Goal: Communication & Community: Answer question/provide support

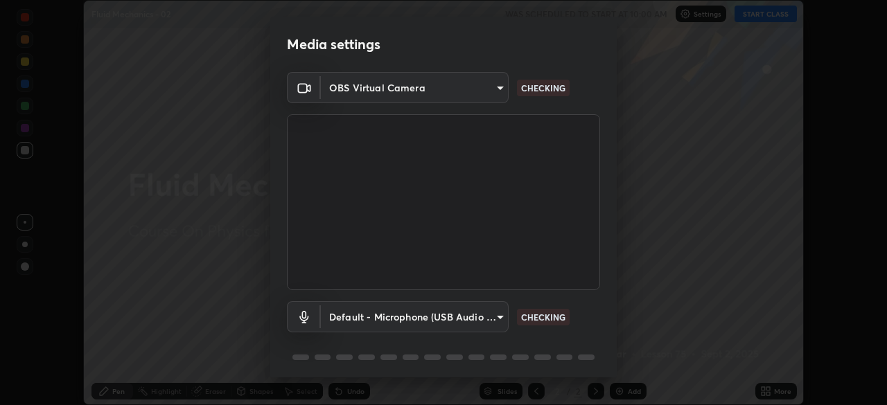
scroll to position [44, 0]
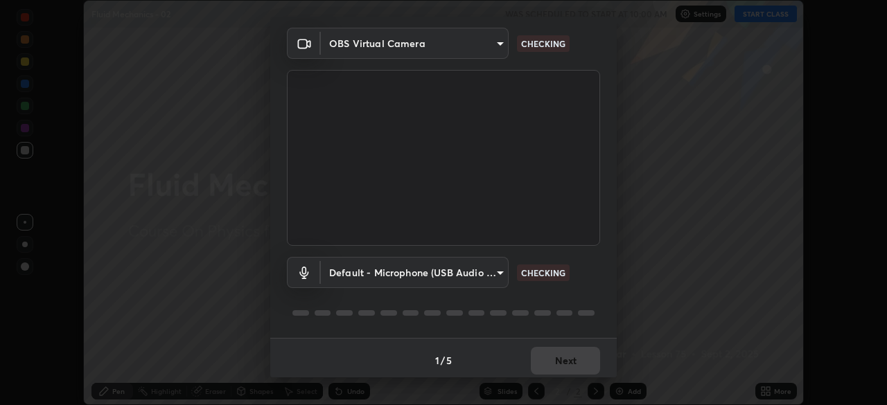
click at [493, 270] on body "Erase all Fluid Mechanics - 02 WAS SCHEDULED TO START AT 10:00 AM Settings STAR…" at bounding box center [443, 202] width 887 height 405
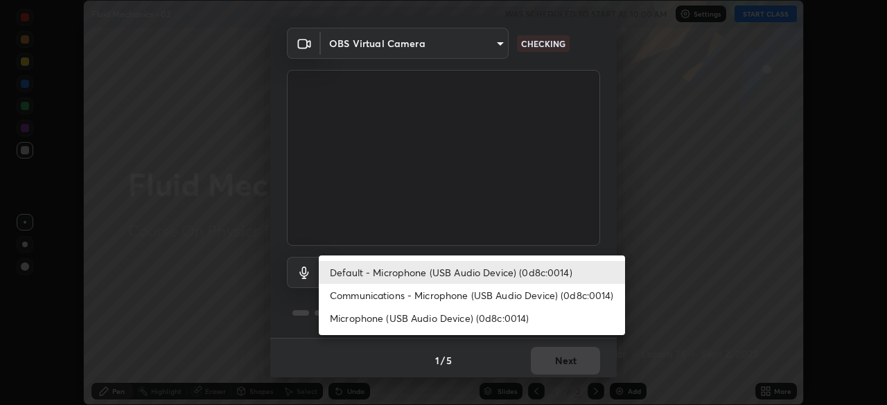
click at [490, 293] on li "Communications - Microphone (USB Audio Device) (0d8c:0014)" at bounding box center [472, 295] width 306 height 23
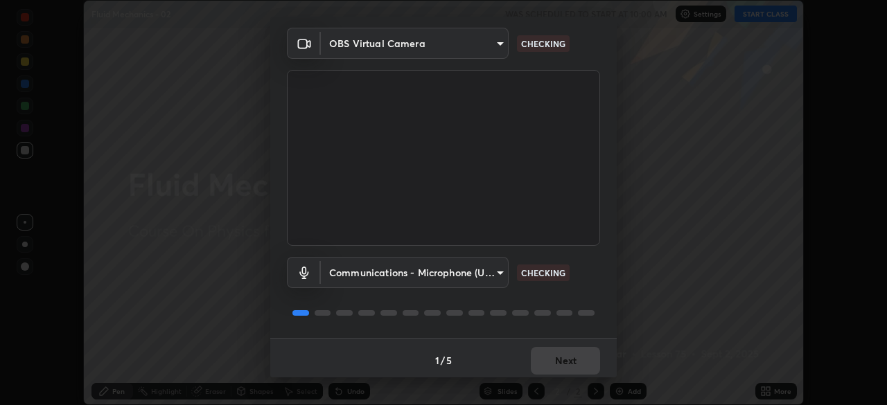
click at [491, 269] on body "Erase all Fluid Mechanics - 02 WAS SCHEDULED TO START AT 10:00 AM Settings STAR…" at bounding box center [443, 202] width 887 height 405
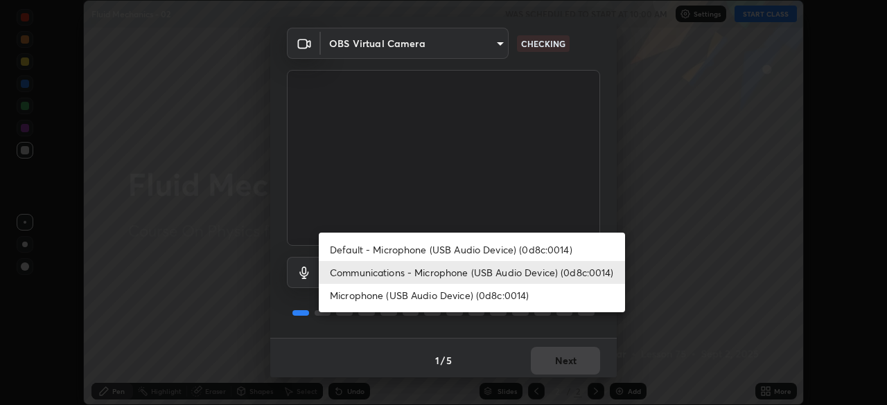
click at [483, 249] on li "Default - Microphone (USB Audio Device) (0d8c:0014)" at bounding box center [472, 249] width 306 height 23
type input "default"
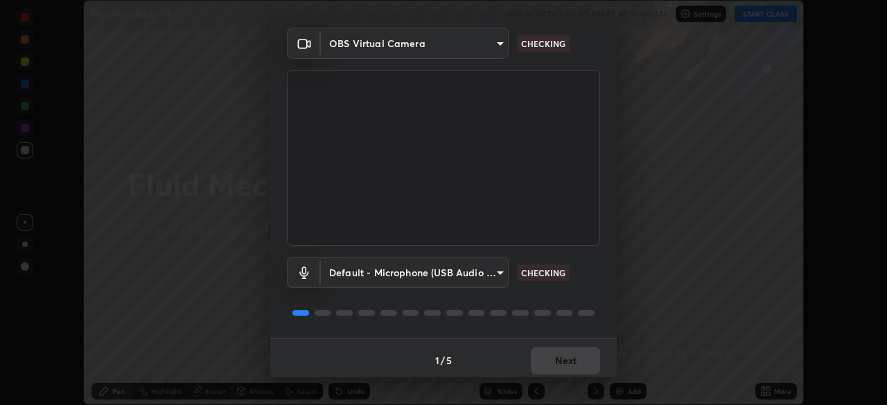
scroll to position [49, 0]
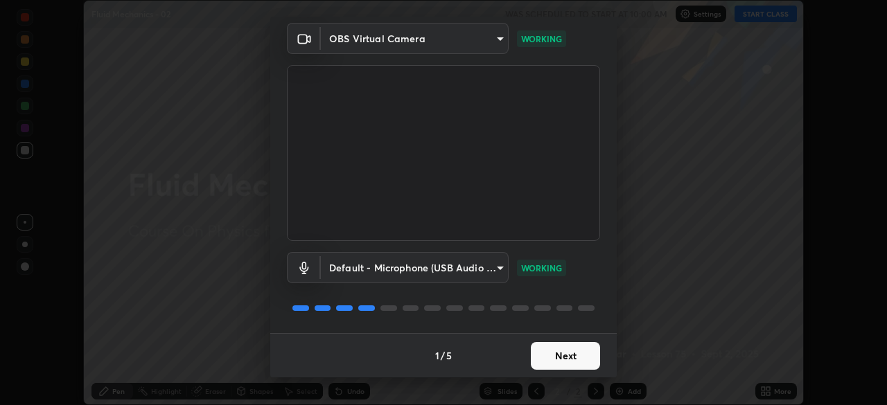
click at [563, 355] on button "Next" at bounding box center [565, 356] width 69 height 28
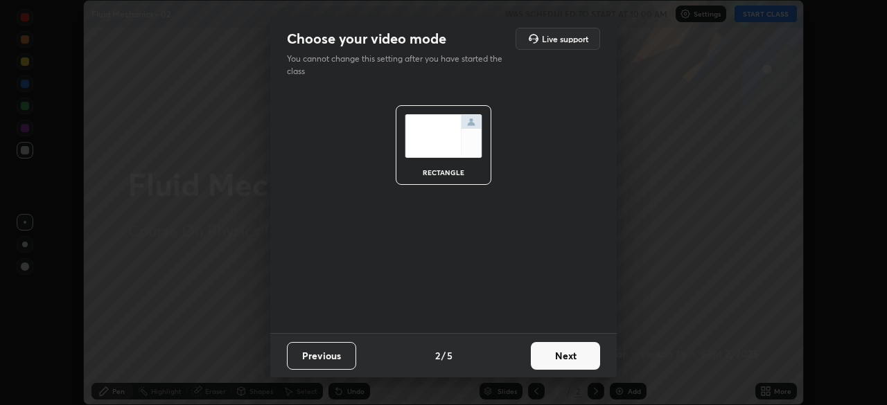
scroll to position [0, 0]
click at [567, 354] on button "Next" at bounding box center [565, 356] width 69 height 28
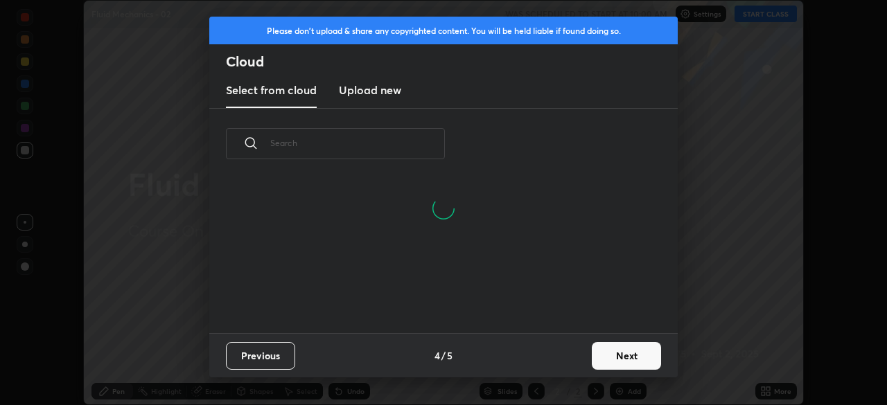
click at [625, 356] on button "Next" at bounding box center [626, 356] width 69 height 28
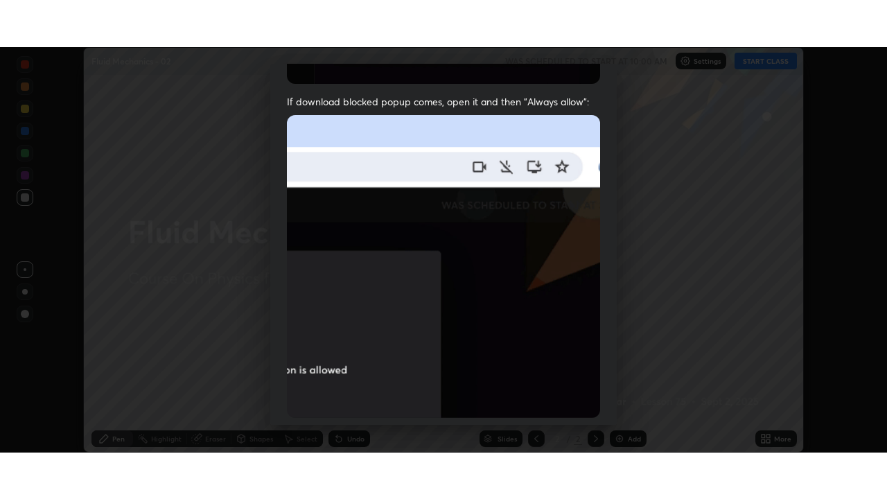
scroll to position [332, 0]
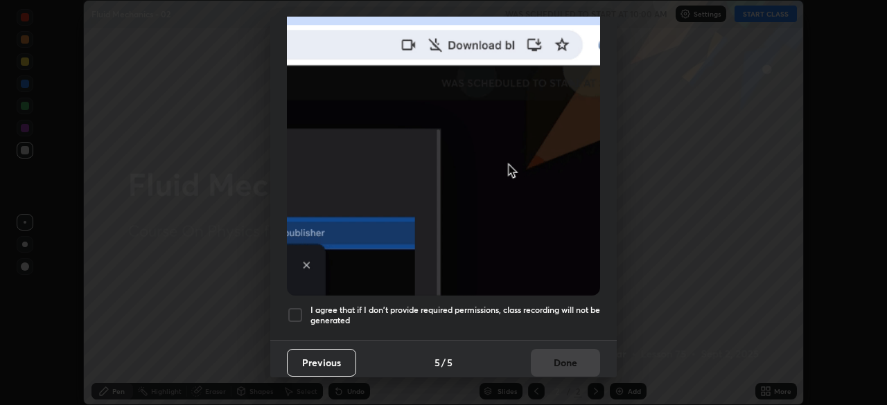
click at [522, 308] on h5 "I agree that if I don't provide required permissions, class recording will not …" at bounding box center [455, 315] width 290 height 21
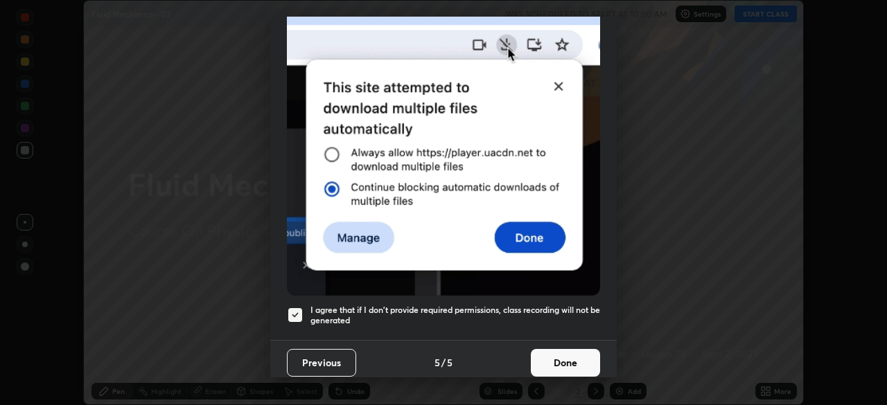
click at [571, 356] on button "Done" at bounding box center [565, 363] width 69 height 28
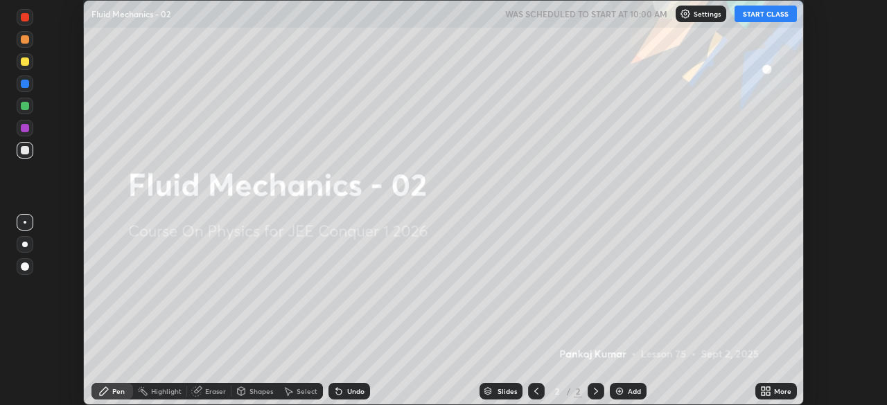
click at [752, 12] on button "START CLASS" at bounding box center [765, 14] width 62 height 17
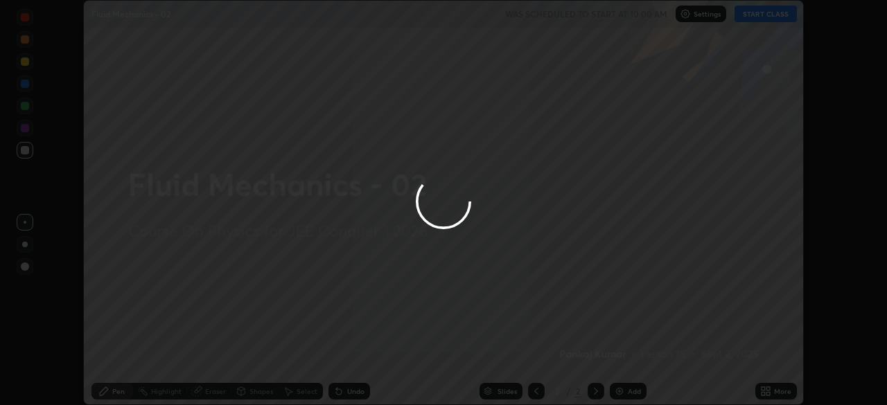
click at [784, 394] on div at bounding box center [443, 202] width 887 height 405
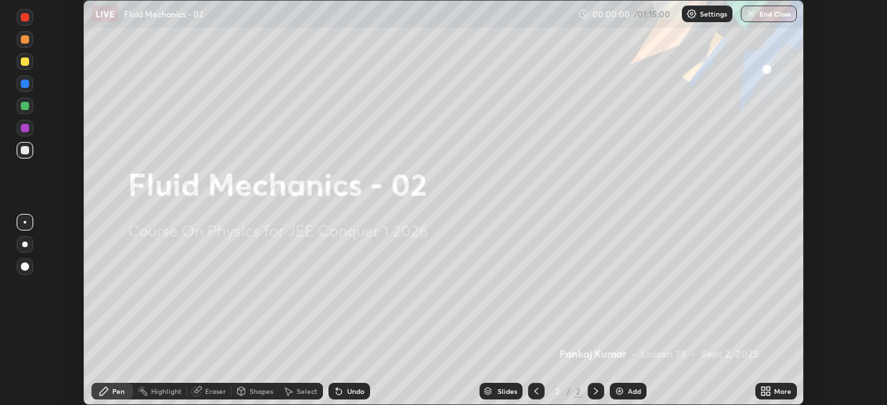
click at [768, 394] on icon at bounding box center [767, 393] width 3 height 3
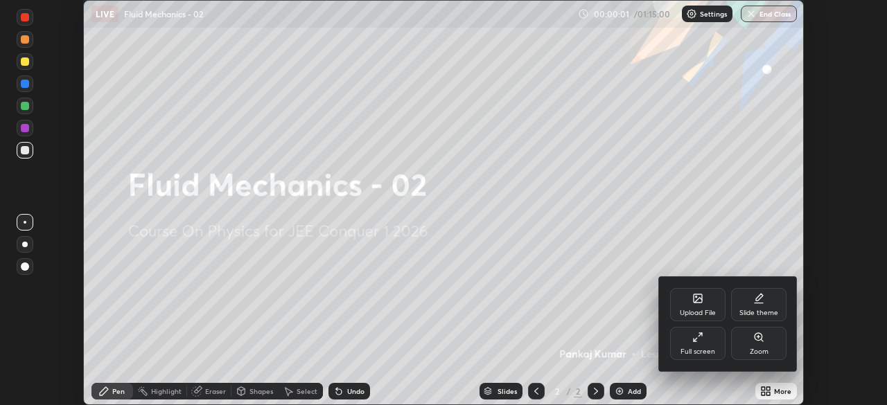
click at [696, 343] on div "Full screen" at bounding box center [697, 343] width 55 height 33
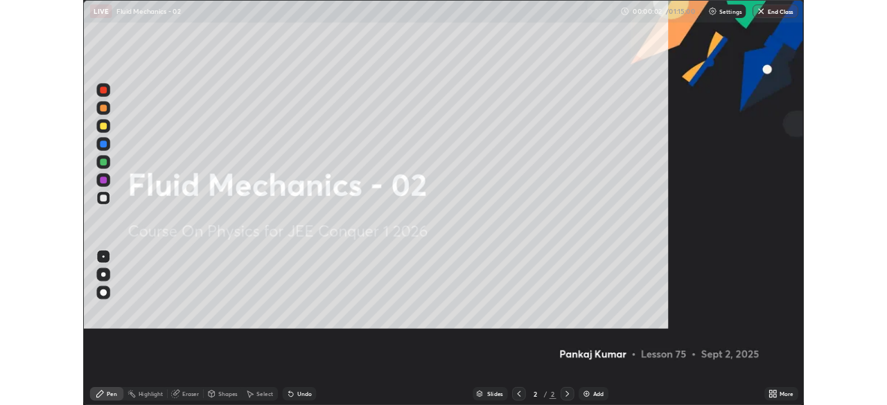
scroll to position [499, 887]
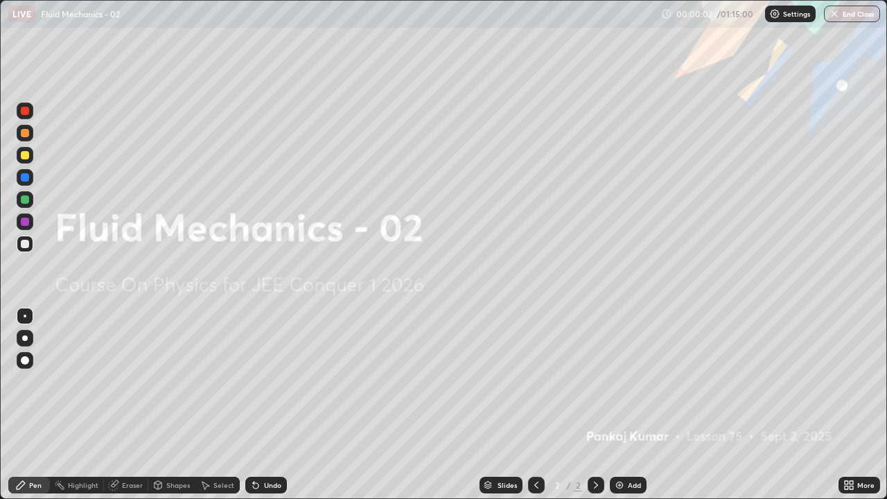
click at [630, 405] on div "Add" at bounding box center [634, 484] width 13 height 7
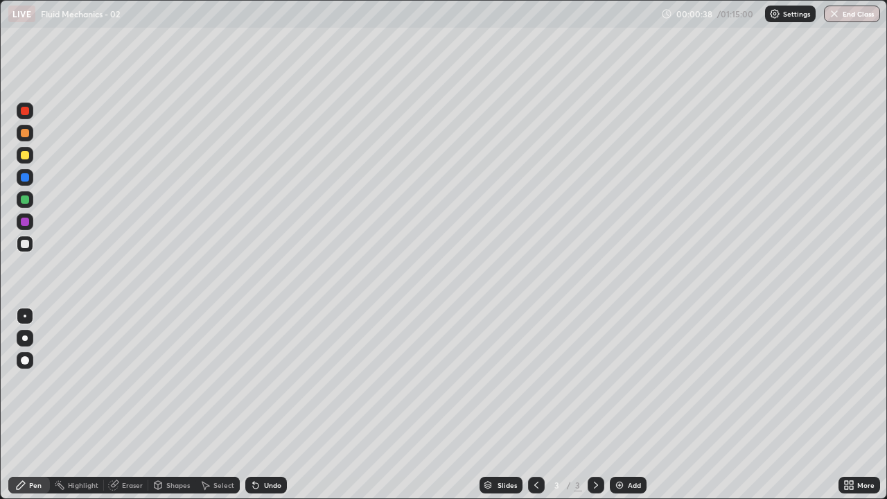
click at [171, 405] on div "Shapes" at bounding box center [178, 484] width 24 height 7
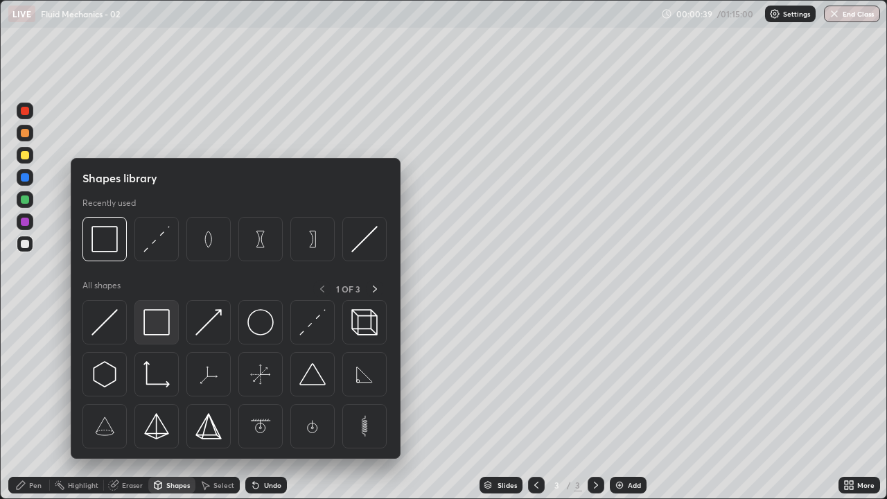
click at [156, 327] on img at bounding box center [156, 322] width 26 height 26
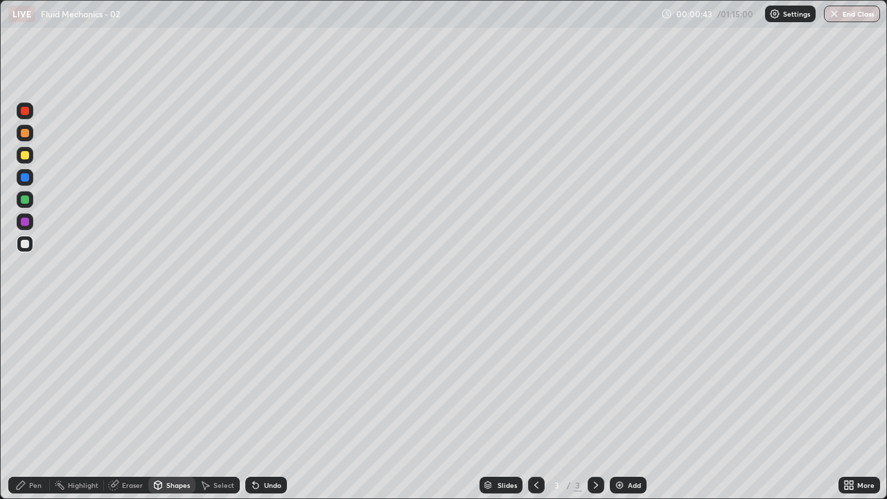
click at [122, 405] on div "Eraser" at bounding box center [126, 485] width 44 height 17
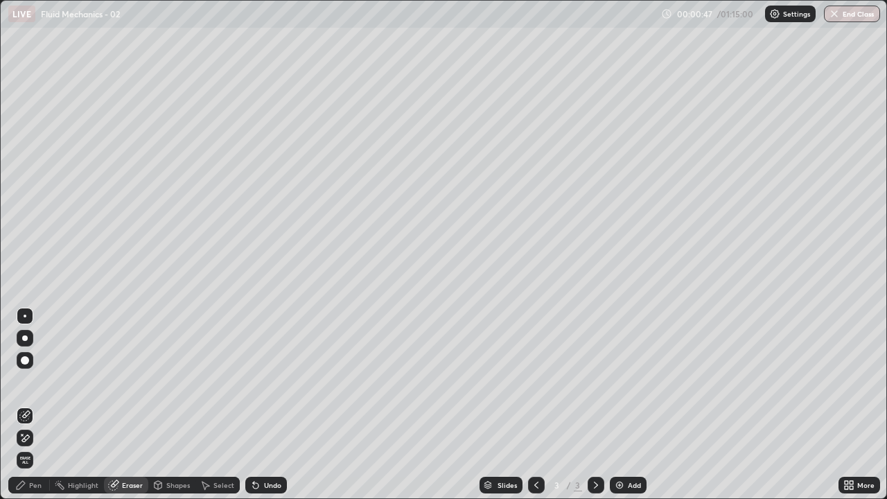
click at [175, 405] on div "Shapes" at bounding box center [178, 484] width 24 height 7
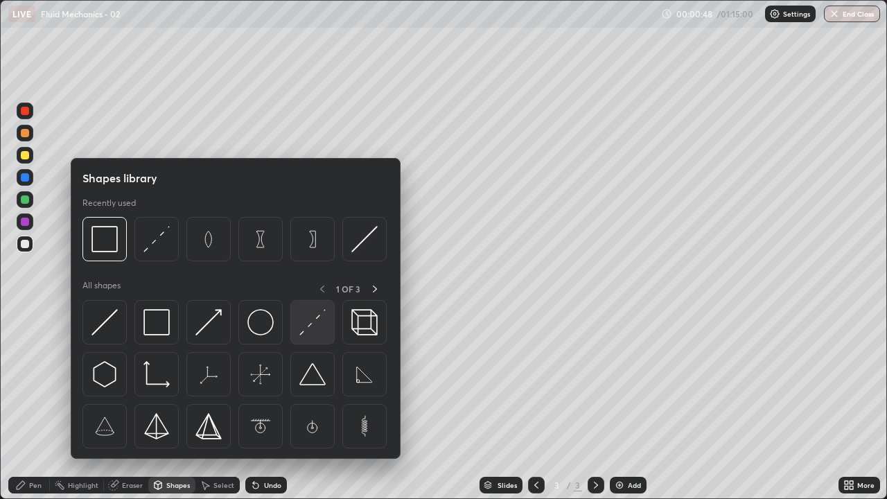
click at [310, 321] on img at bounding box center [312, 322] width 26 height 26
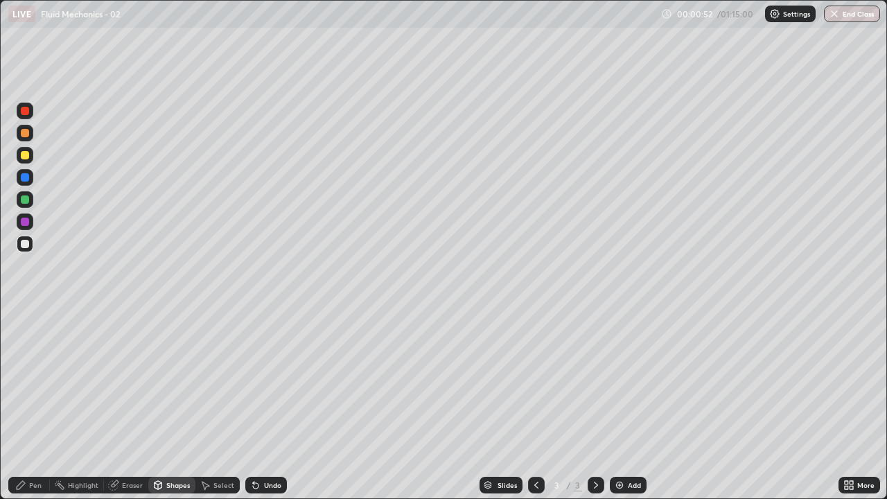
click at [161, 405] on div "Shapes" at bounding box center [171, 485] width 47 height 17
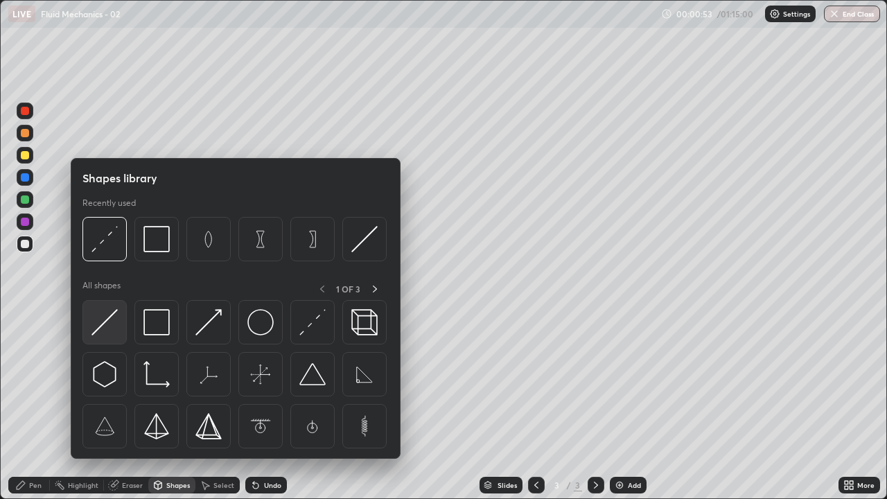
click at [105, 319] on img at bounding box center [104, 322] width 26 height 26
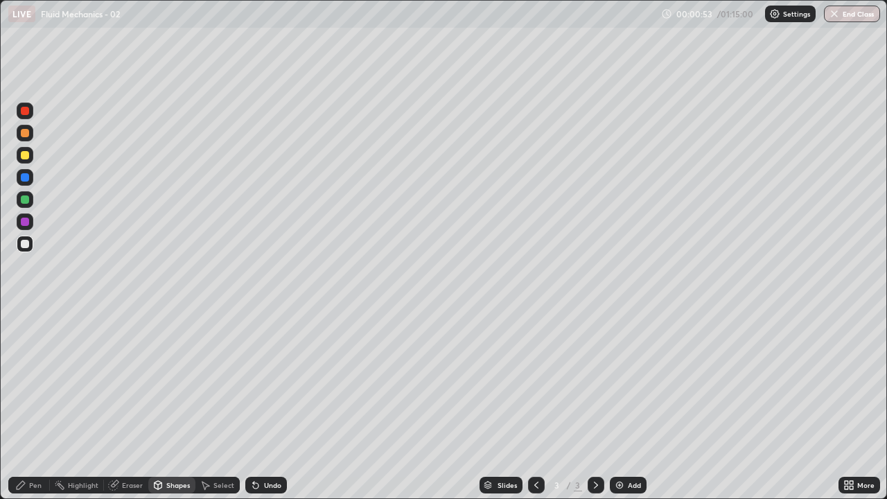
click at [24, 218] on div at bounding box center [25, 222] width 8 height 8
click at [19, 405] on icon at bounding box center [20, 484] width 11 height 11
click at [17, 405] on div "Pen" at bounding box center [29, 485] width 42 height 17
click at [171, 405] on div "Shapes" at bounding box center [178, 484] width 24 height 7
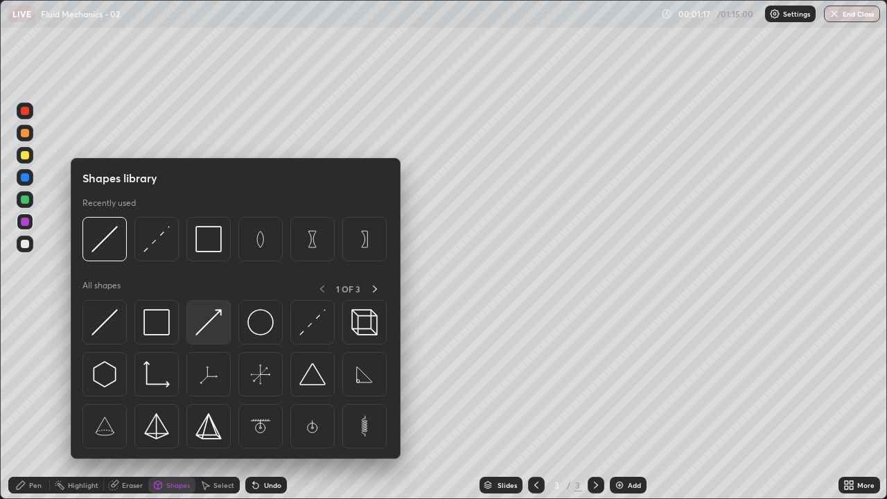
click at [205, 319] on img at bounding box center [208, 322] width 26 height 26
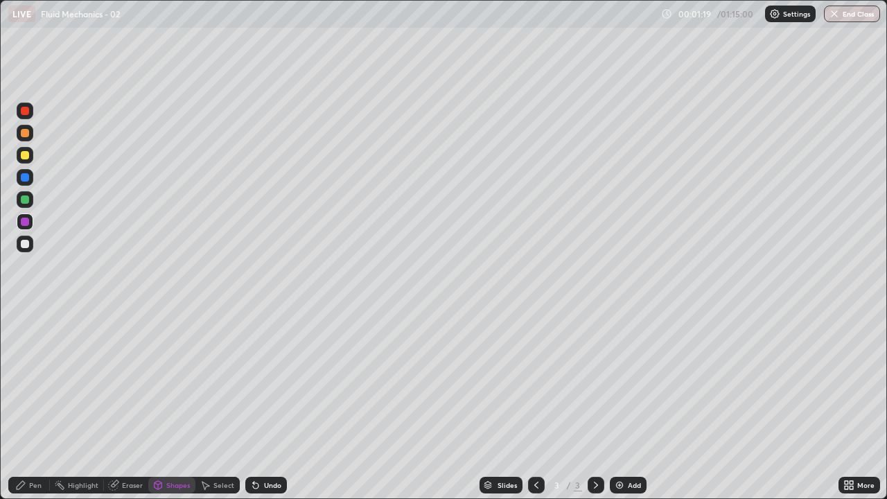
click at [23, 405] on icon at bounding box center [20, 484] width 11 height 11
click at [173, 405] on div "Shapes" at bounding box center [178, 484] width 24 height 7
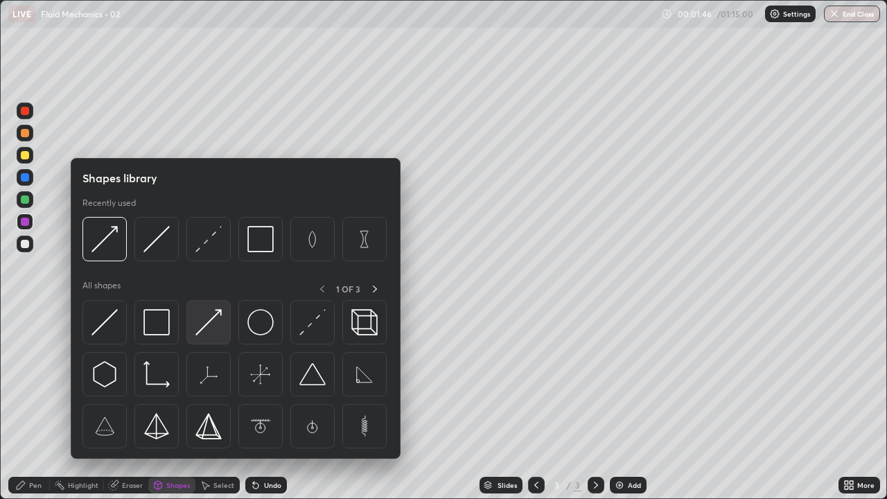
click at [210, 317] on img at bounding box center [208, 322] width 26 height 26
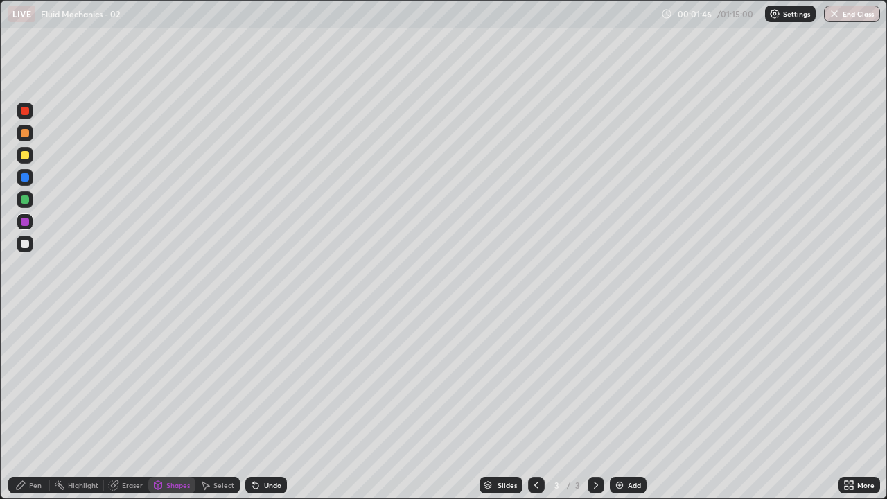
click at [23, 200] on div at bounding box center [25, 199] width 8 height 8
click at [26, 405] on div "Pen" at bounding box center [29, 485] width 42 height 17
click at [848, 405] on icon at bounding box center [846, 487] width 3 height 3
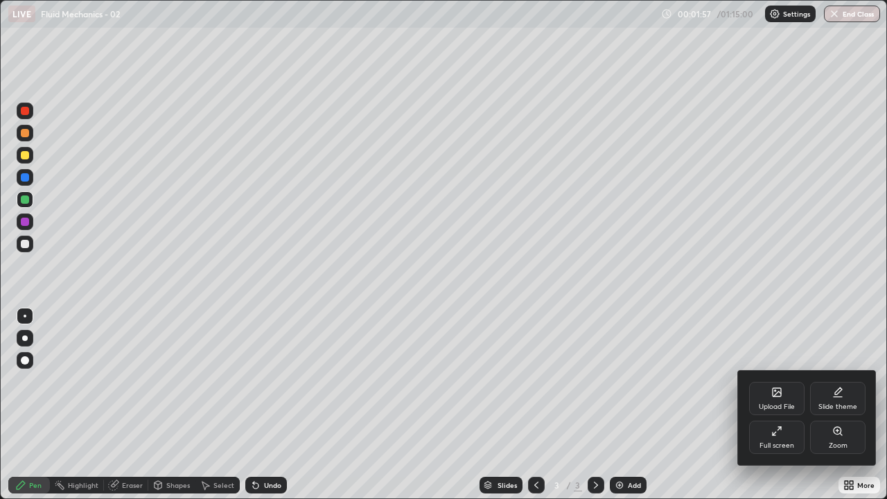
click at [773, 405] on div "Full screen" at bounding box center [776, 445] width 35 height 7
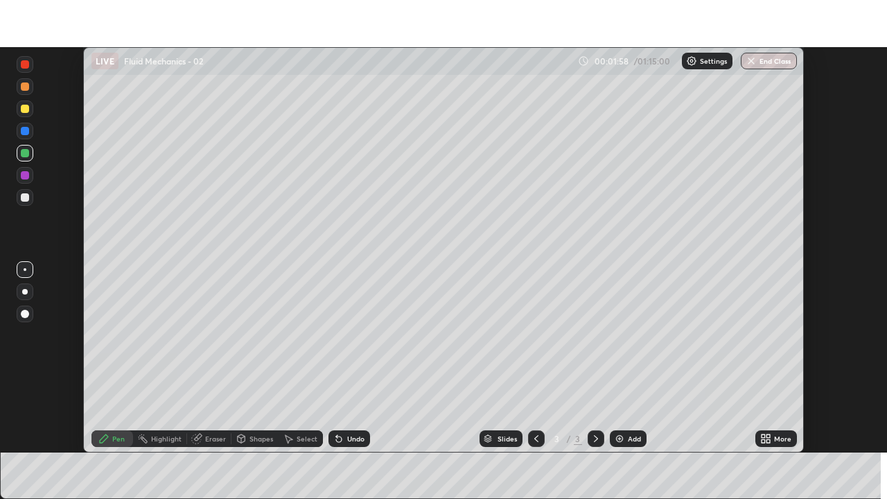
scroll to position [68874, 68393]
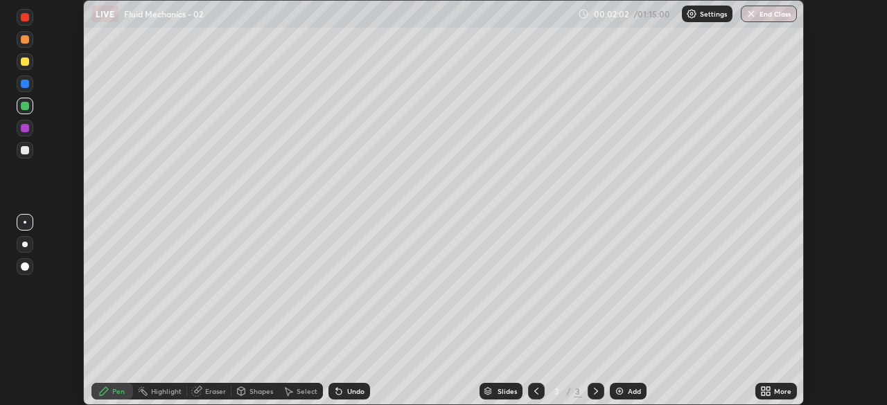
click at [762, 391] on icon at bounding box center [765, 391] width 11 height 11
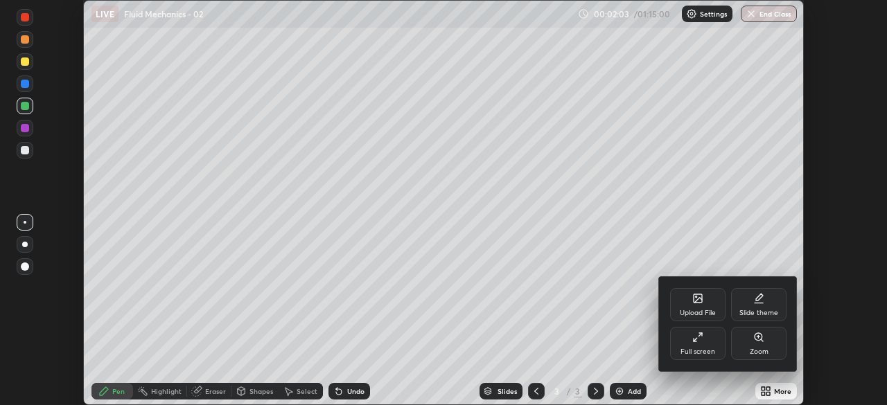
click at [711, 351] on div "Full screen" at bounding box center [697, 351] width 35 height 7
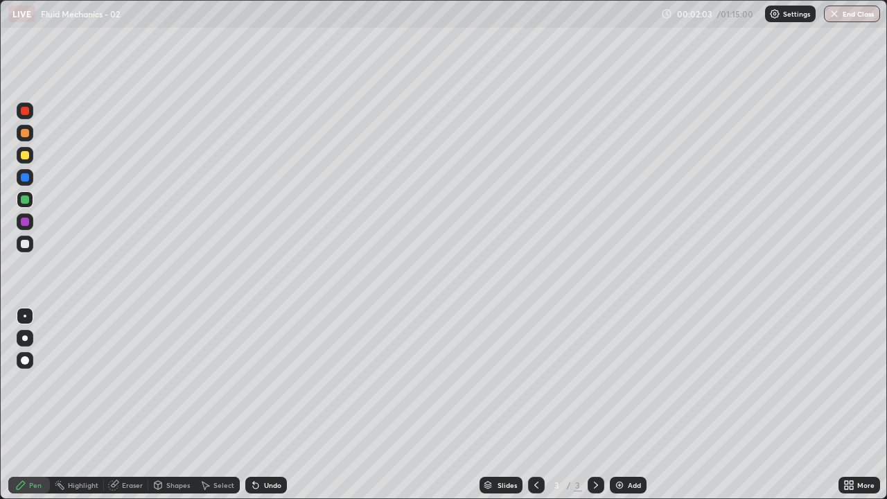
scroll to position [499, 887]
click at [25, 249] on div at bounding box center [25, 244] width 17 height 17
click at [24, 238] on div at bounding box center [25, 244] width 17 height 17
click at [635, 405] on div "Add" at bounding box center [628, 485] width 37 height 17
click at [26, 245] on div at bounding box center [25, 244] width 8 height 8
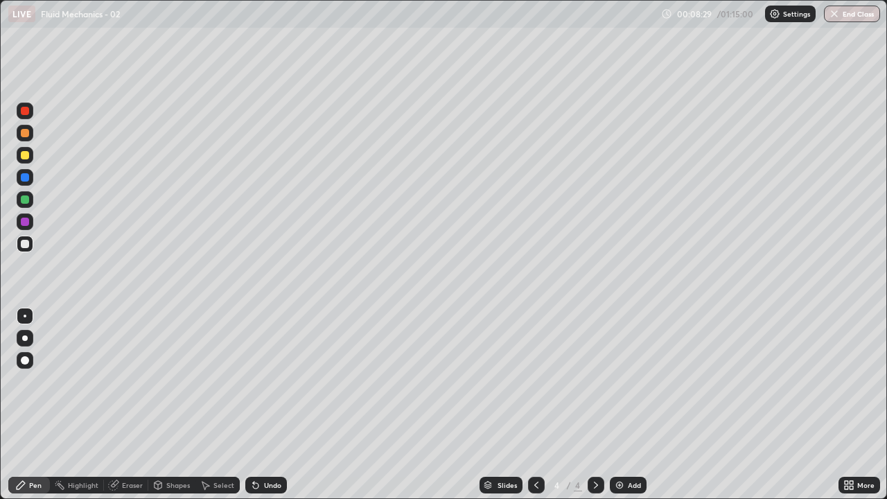
click at [29, 405] on div "Pen" at bounding box center [29, 485] width 42 height 17
click at [28, 152] on div at bounding box center [25, 155] width 17 height 17
click at [275, 405] on div "Undo" at bounding box center [272, 484] width 17 height 7
click at [173, 405] on div "Shapes" at bounding box center [171, 485] width 47 height 17
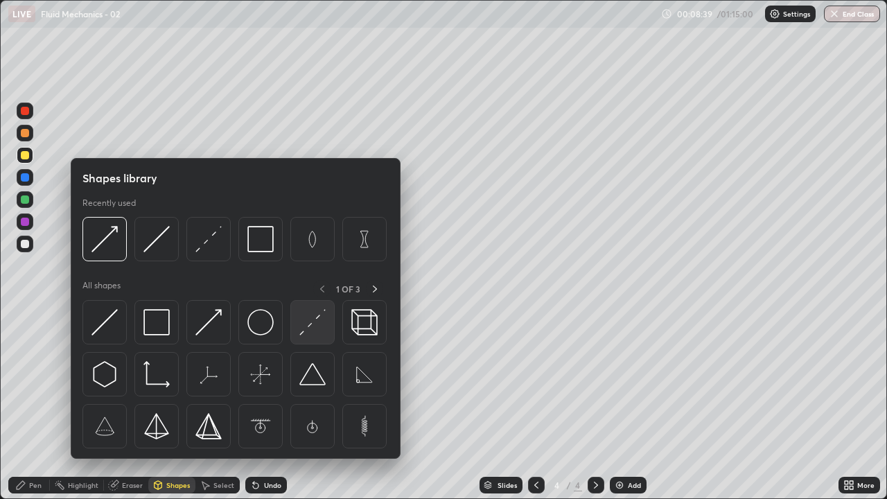
click at [314, 325] on img at bounding box center [312, 322] width 26 height 26
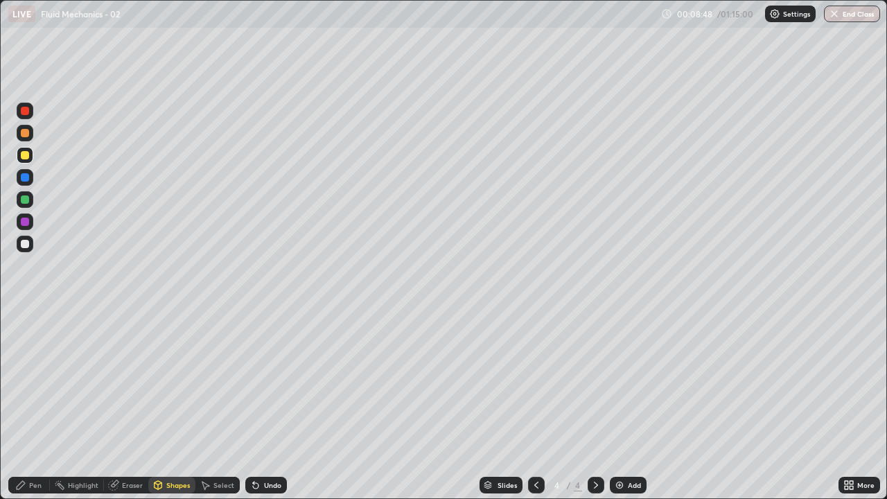
click at [167, 405] on div "Shapes" at bounding box center [171, 485] width 47 height 17
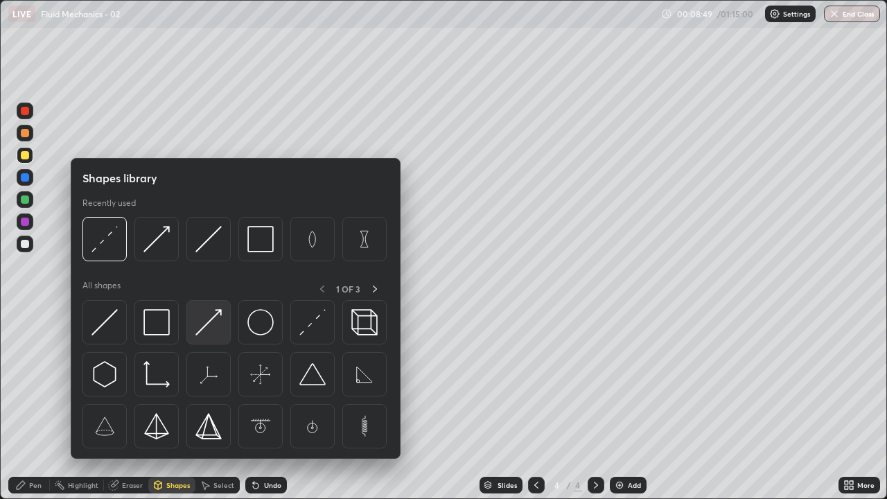
click at [218, 326] on img at bounding box center [208, 322] width 26 height 26
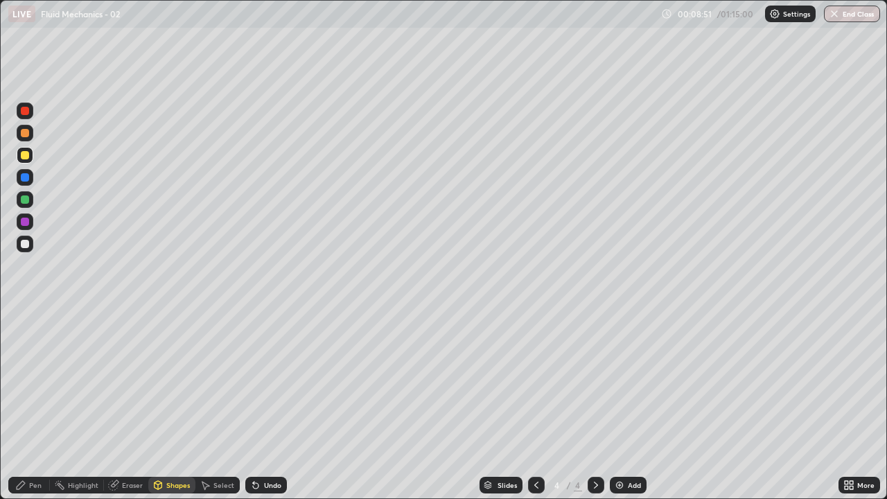
click at [21, 405] on div "Pen" at bounding box center [29, 485] width 42 height 17
click at [22, 405] on div "Pen" at bounding box center [29, 485] width 42 height 17
click at [25, 241] on div at bounding box center [25, 244] width 8 height 8
click at [166, 405] on div "Shapes" at bounding box center [178, 484] width 24 height 7
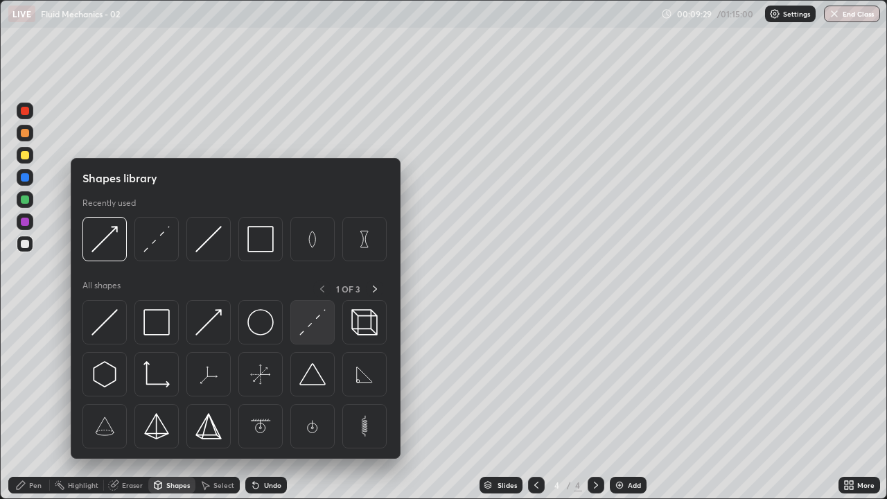
click at [306, 327] on img at bounding box center [312, 322] width 26 height 26
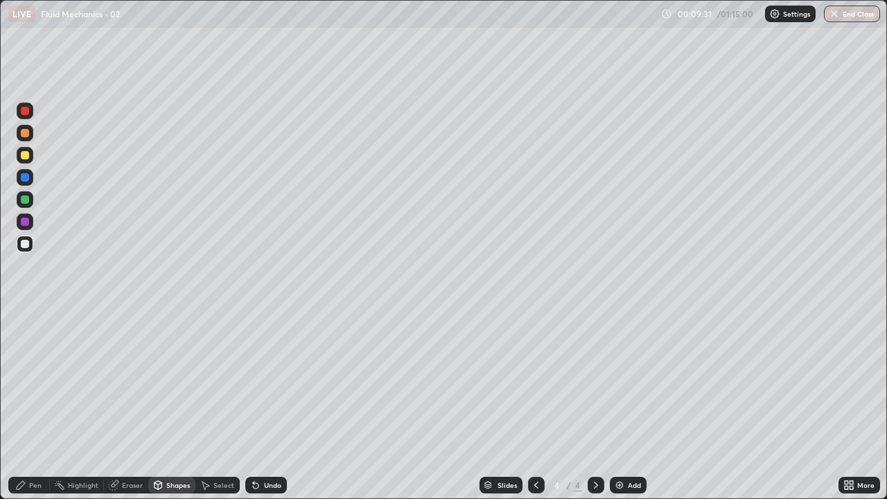
click at [26, 196] on div at bounding box center [25, 199] width 8 height 8
click at [22, 405] on icon at bounding box center [20, 484] width 11 height 11
click at [166, 405] on div "Shapes" at bounding box center [171, 485] width 47 height 17
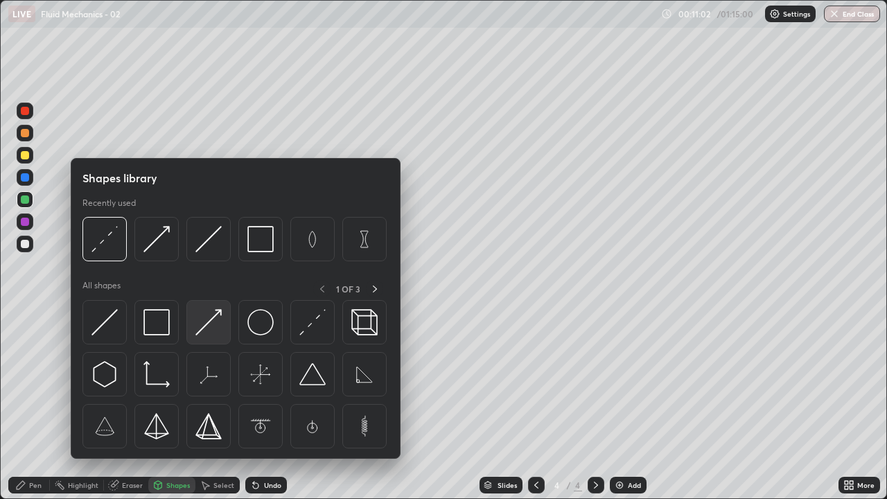
click at [213, 326] on img at bounding box center [208, 322] width 26 height 26
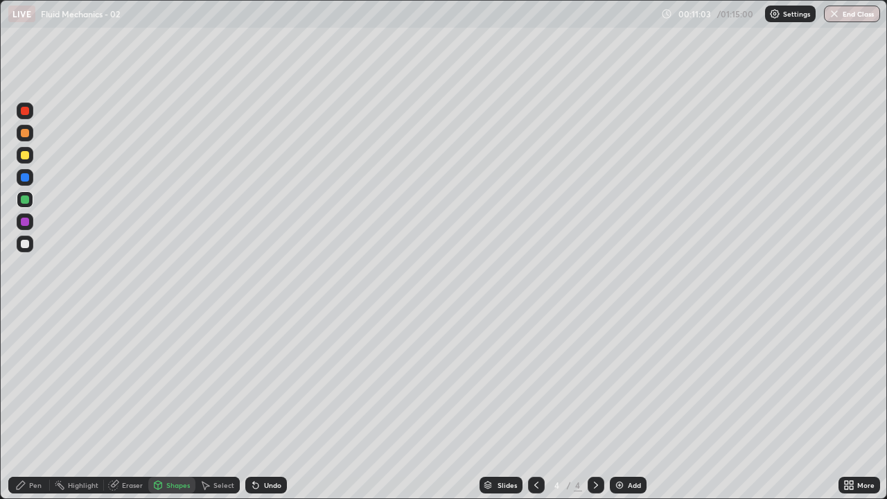
click at [28, 222] on div at bounding box center [25, 222] width 8 height 8
click at [25, 405] on div "Pen" at bounding box center [29, 485] width 42 height 17
click at [166, 405] on div "Shapes" at bounding box center [178, 484] width 24 height 7
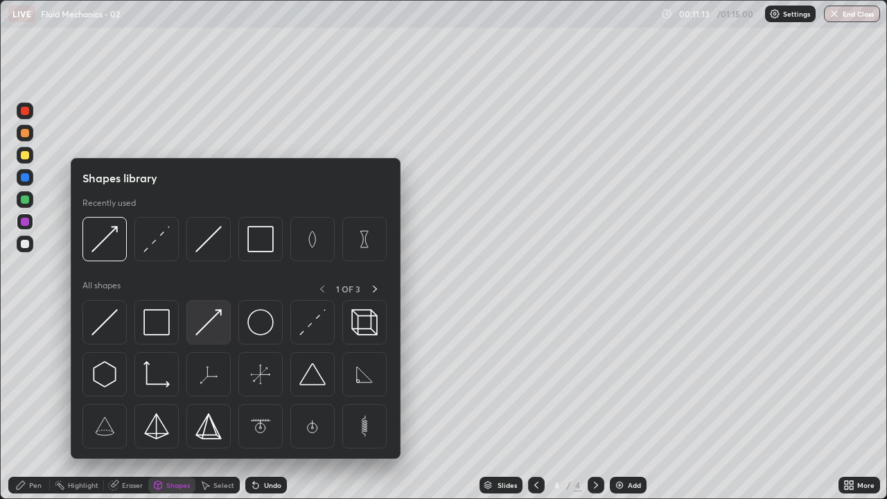
click at [208, 324] on img at bounding box center [208, 322] width 26 height 26
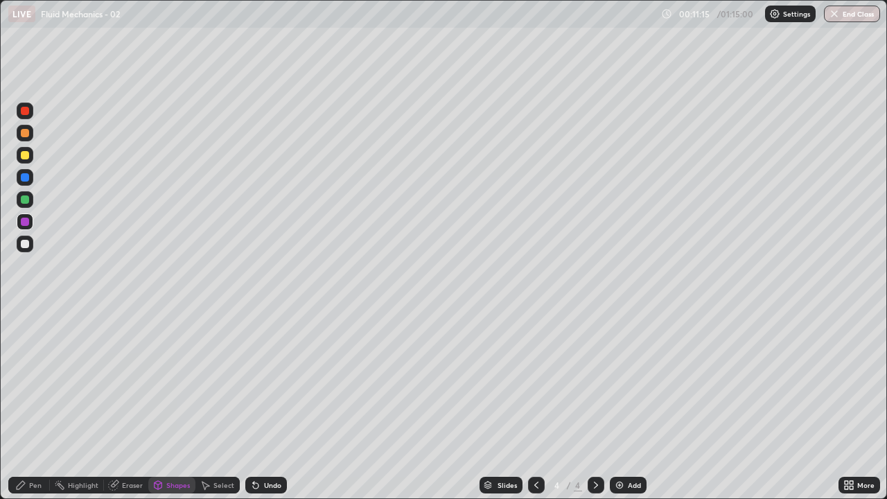
click at [25, 405] on div "Pen" at bounding box center [29, 485] width 42 height 17
click at [30, 405] on div "Pen" at bounding box center [35, 484] width 12 height 7
click at [26, 251] on div at bounding box center [25, 244] width 17 height 17
click at [27, 405] on div "Pen" at bounding box center [29, 485] width 42 height 17
click at [30, 245] on div at bounding box center [25, 244] width 17 height 17
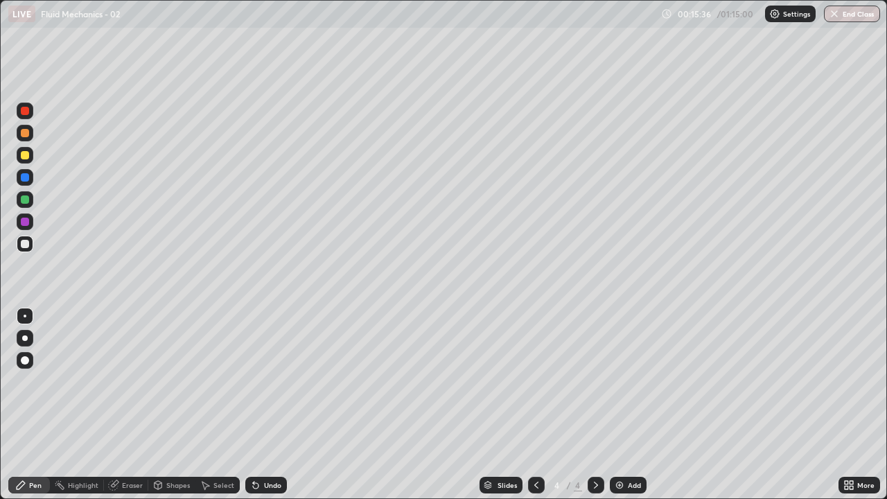
click at [269, 405] on div "Undo" at bounding box center [266, 485] width 42 height 17
click at [266, 405] on div "Undo" at bounding box center [272, 484] width 17 height 7
click at [624, 405] on div "Add" at bounding box center [628, 485] width 37 height 17
click at [169, 405] on div "Shapes" at bounding box center [171, 485] width 47 height 17
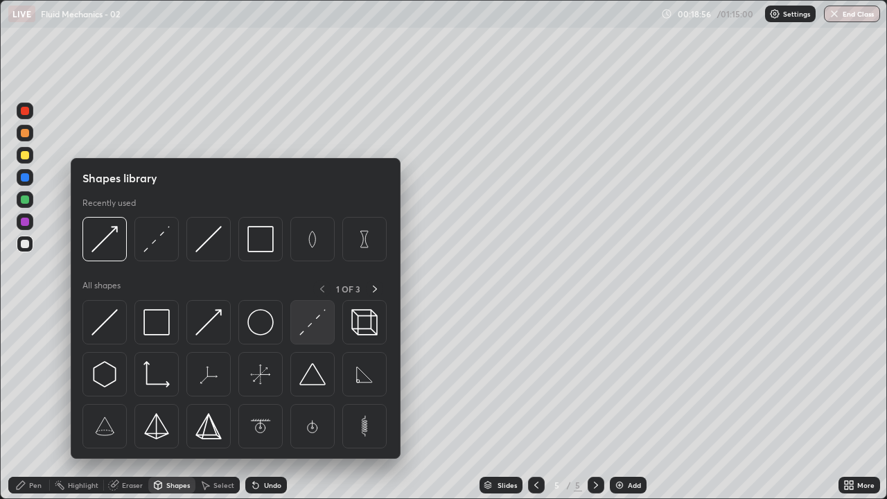
click at [314, 324] on img at bounding box center [312, 322] width 26 height 26
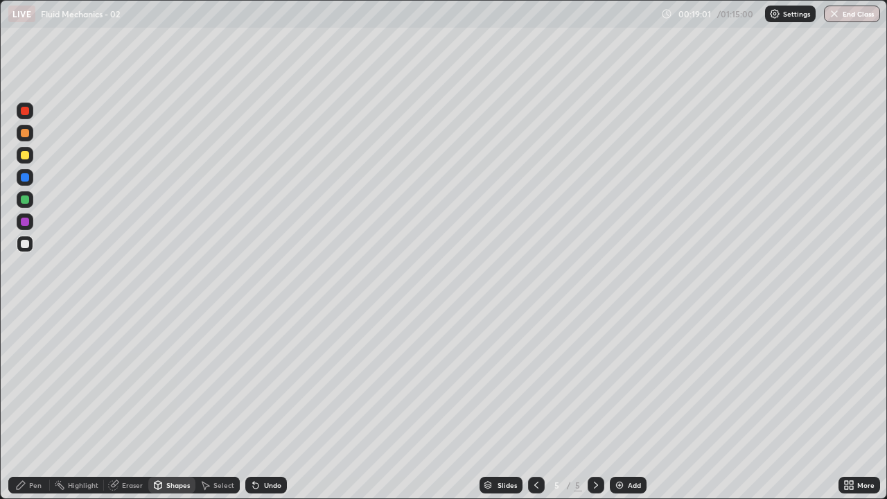
click at [177, 405] on div "Shapes" at bounding box center [171, 485] width 47 height 17
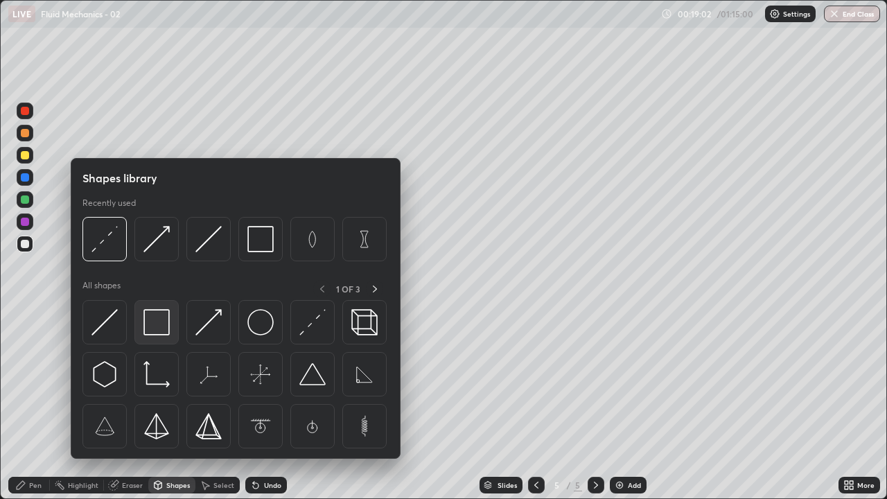
click at [164, 322] on img at bounding box center [156, 322] width 26 height 26
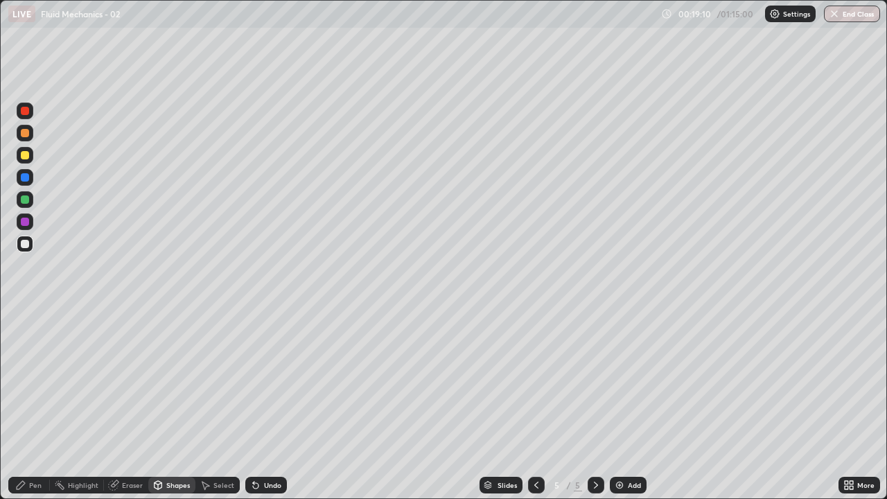
click at [17, 405] on icon at bounding box center [21, 485] width 8 height 8
click at [168, 405] on div "Shapes" at bounding box center [171, 485] width 47 height 17
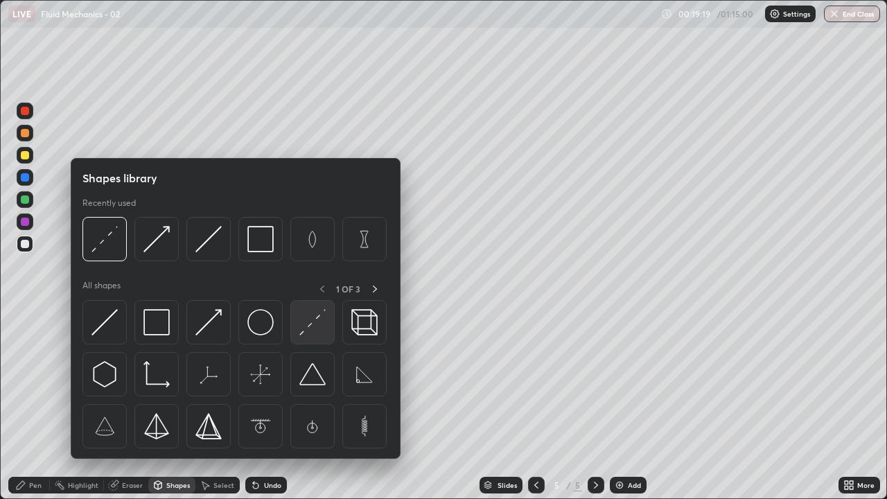
click at [310, 326] on img at bounding box center [312, 322] width 26 height 26
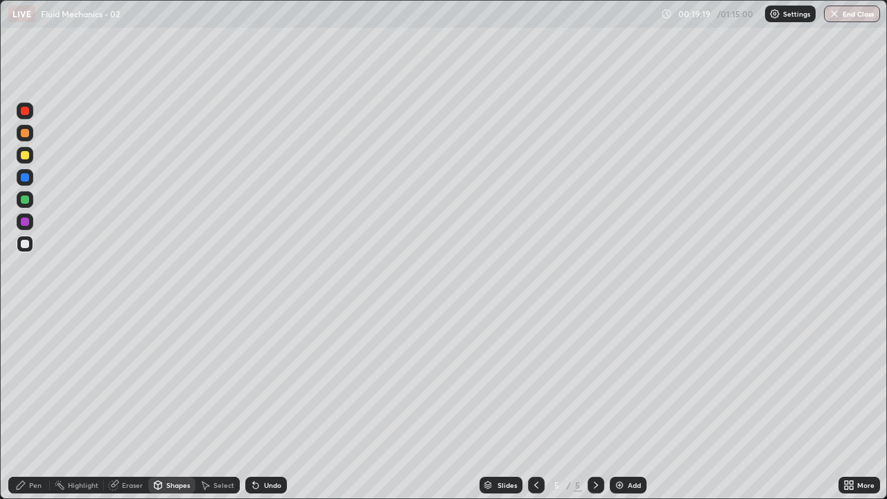
click at [26, 200] on div at bounding box center [25, 199] width 8 height 8
click at [23, 405] on div "Pen" at bounding box center [29, 485] width 42 height 17
click at [148, 405] on div "Shapes" at bounding box center [171, 485] width 47 height 17
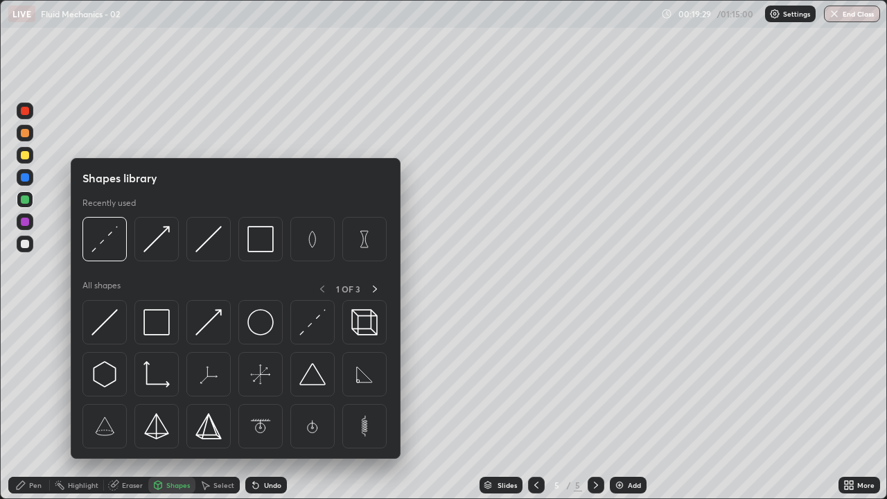
click at [177, 405] on div "Shapes" at bounding box center [178, 484] width 24 height 7
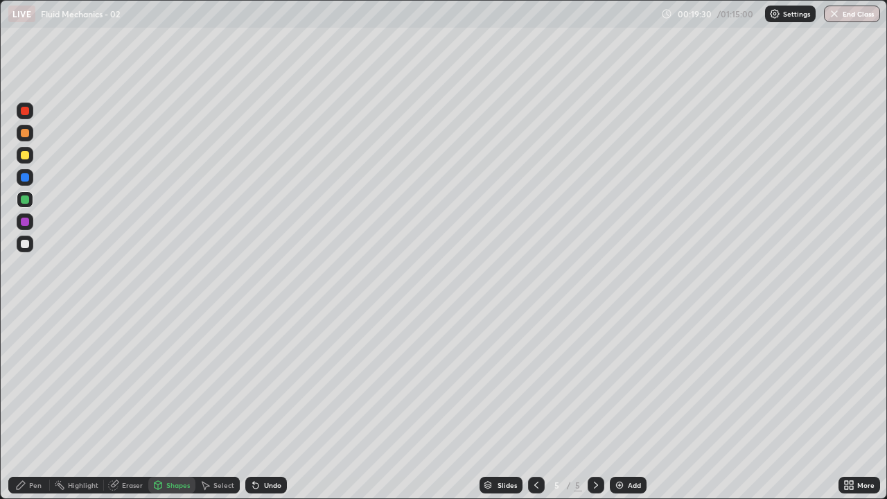
click at [179, 405] on div "Shapes" at bounding box center [178, 484] width 24 height 7
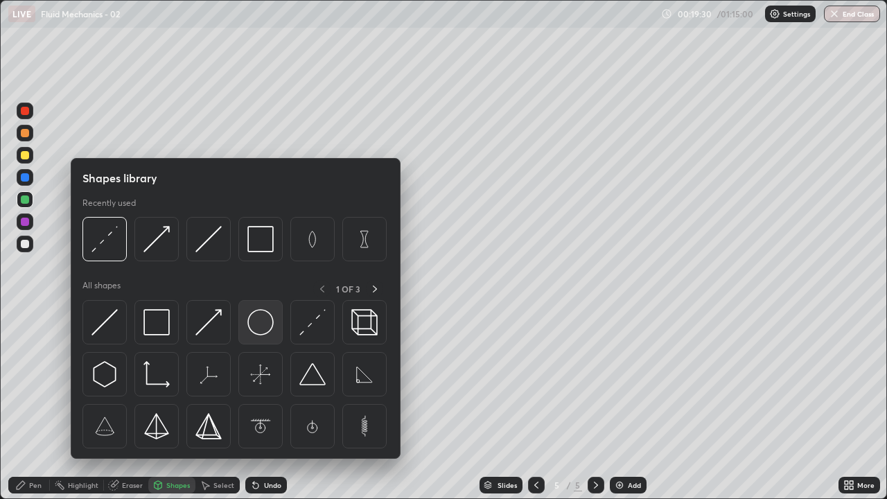
click at [254, 320] on img at bounding box center [260, 322] width 26 height 26
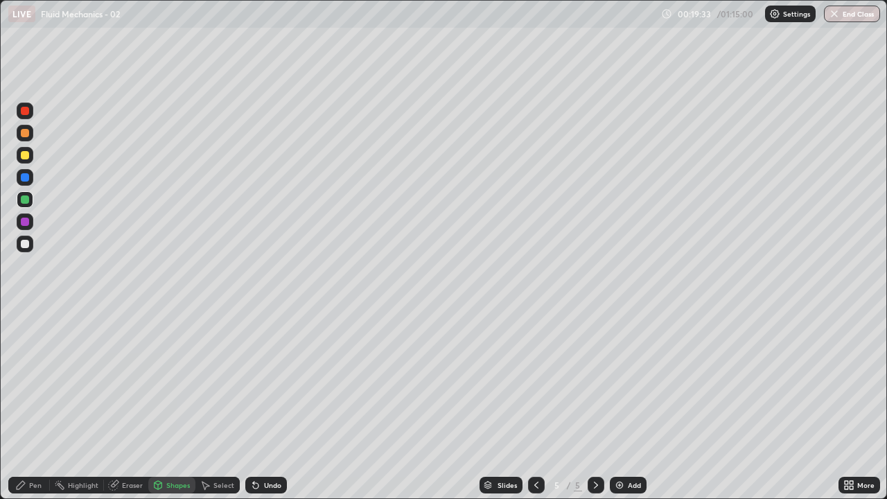
click at [172, 405] on div "Shapes" at bounding box center [178, 484] width 24 height 7
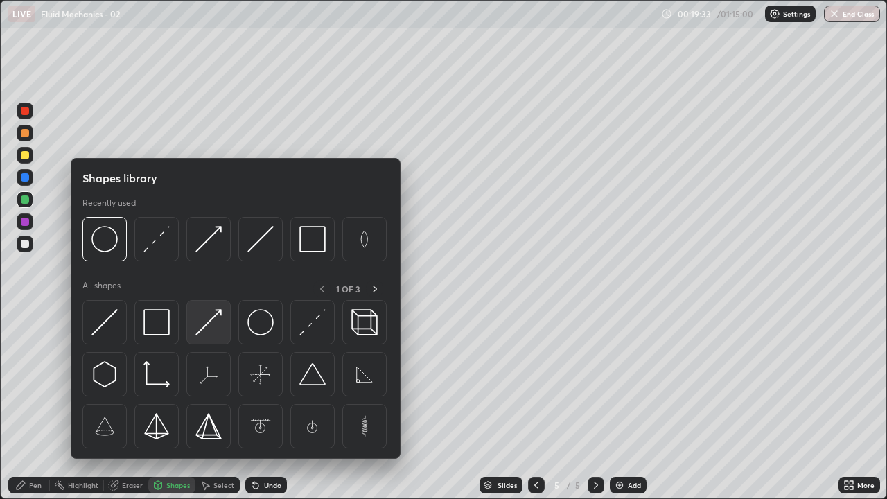
click at [206, 319] on img at bounding box center [208, 322] width 26 height 26
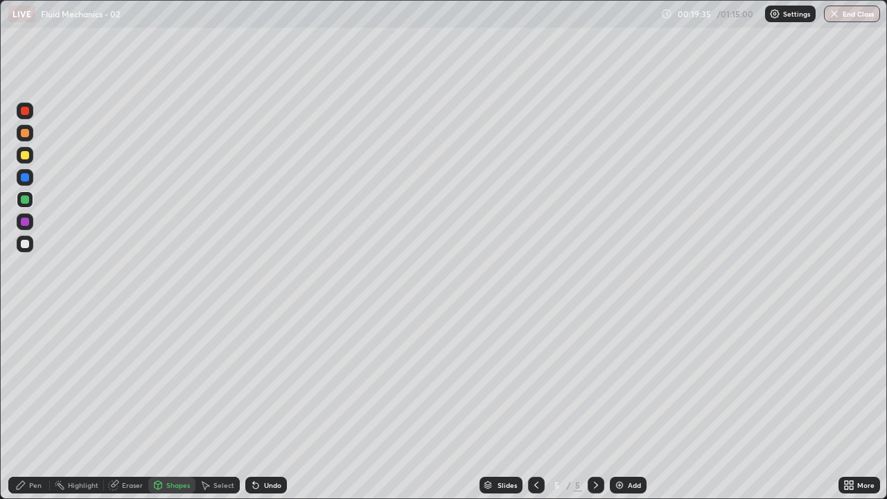
click at [28, 405] on div "Pen" at bounding box center [29, 485] width 42 height 17
click at [24, 243] on div at bounding box center [25, 244] width 8 height 8
click at [165, 405] on div "Shapes" at bounding box center [171, 485] width 47 height 17
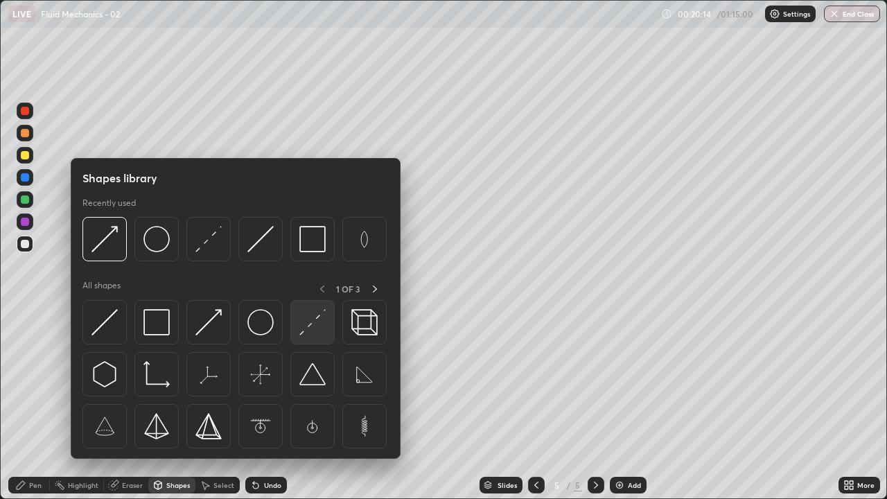
click at [306, 326] on img at bounding box center [312, 322] width 26 height 26
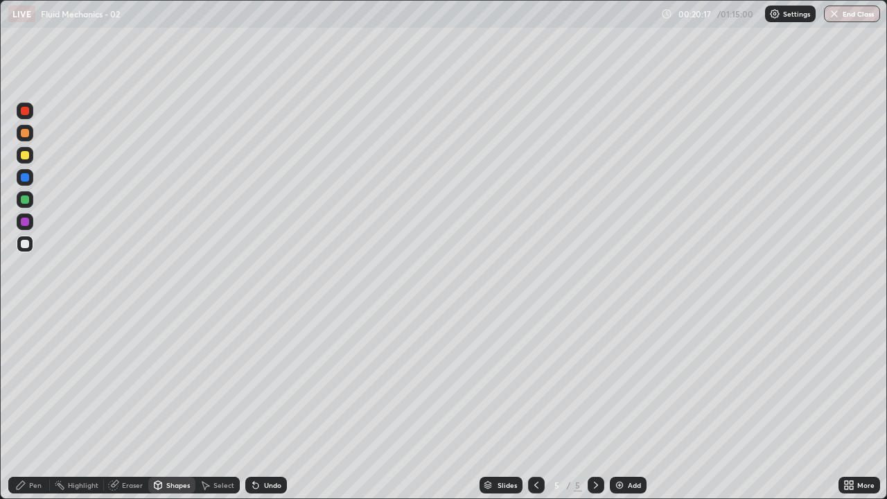
click at [170, 405] on div "Shapes" at bounding box center [171, 485] width 47 height 17
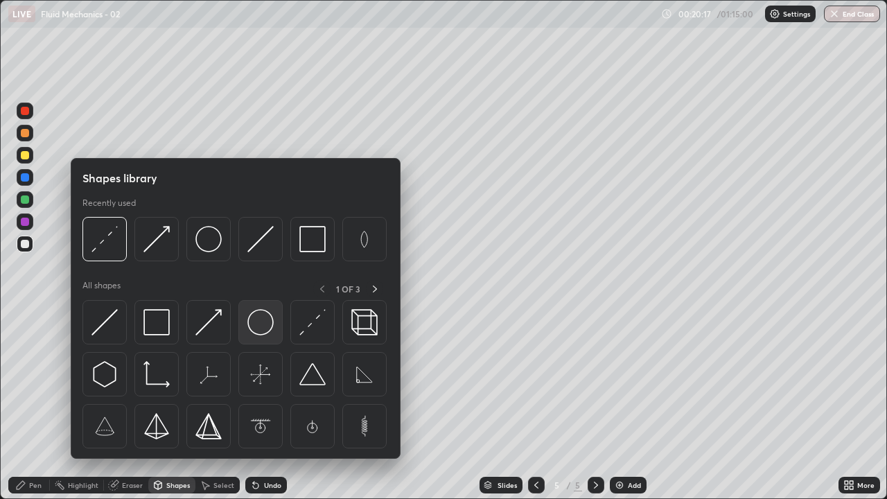
click at [260, 321] on img at bounding box center [260, 322] width 26 height 26
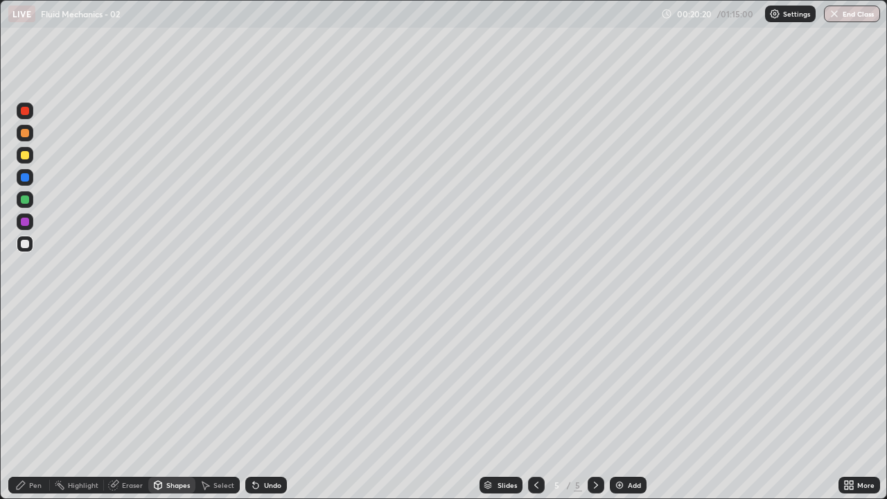
click at [26, 405] on div "Pen" at bounding box center [29, 485] width 42 height 17
click at [40, 405] on div "Pen" at bounding box center [29, 485] width 42 height 17
click at [26, 242] on div at bounding box center [25, 244] width 8 height 8
click at [170, 405] on div "Shapes" at bounding box center [178, 484] width 24 height 7
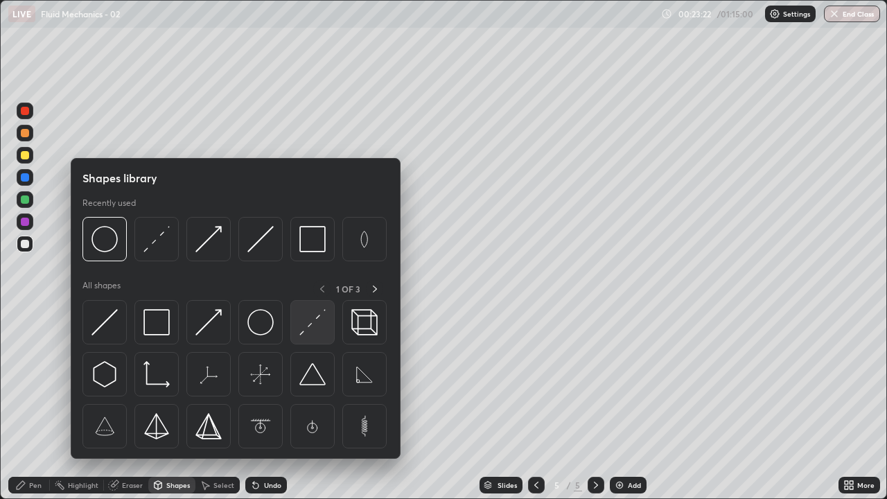
click at [313, 328] on img at bounding box center [312, 322] width 26 height 26
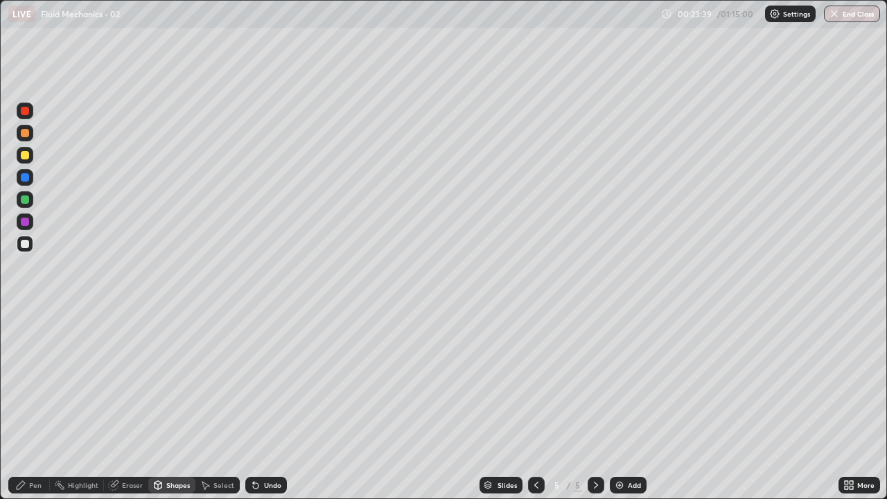
click at [278, 405] on div "Undo" at bounding box center [272, 484] width 17 height 7
click at [31, 405] on div "Pen" at bounding box center [29, 485] width 42 height 17
click at [121, 405] on div "Eraser" at bounding box center [126, 485] width 44 height 17
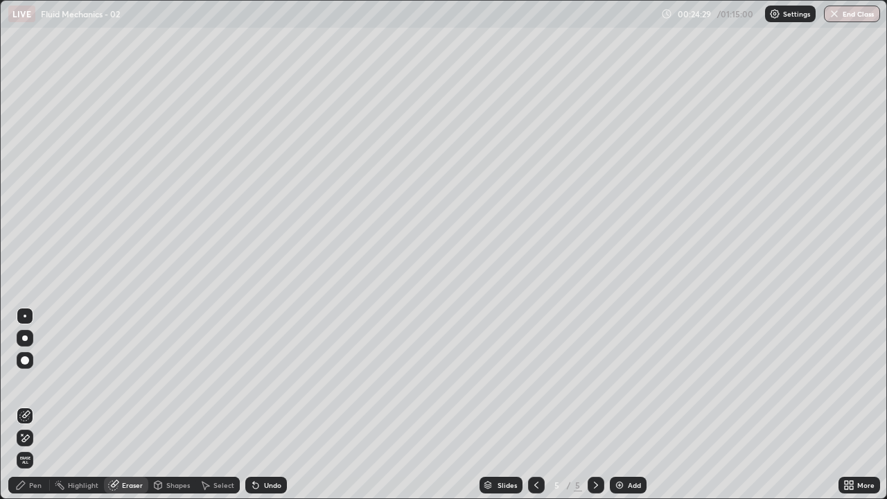
click at [26, 405] on icon at bounding box center [24, 438] width 11 height 12
click at [26, 405] on icon at bounding box center [20, 484] width 11 height 11
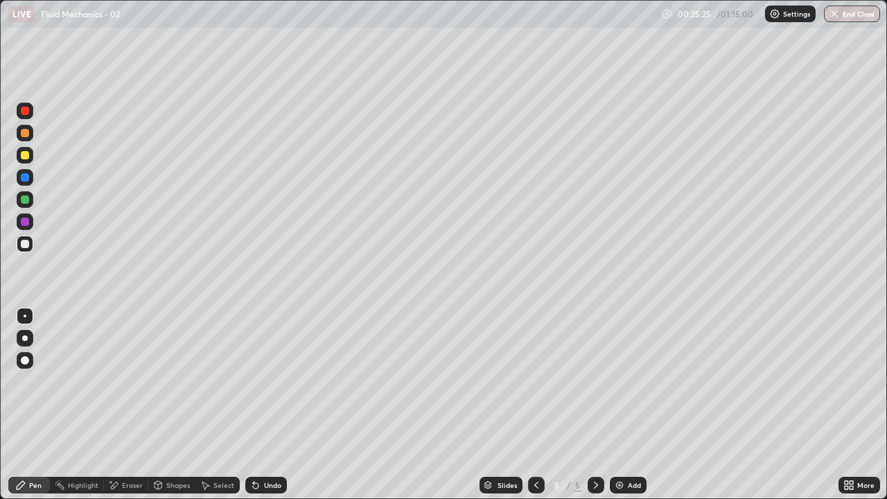
click at [172, 405] on div "Shapes" at bounding box center [171, 485] width 47 height 17
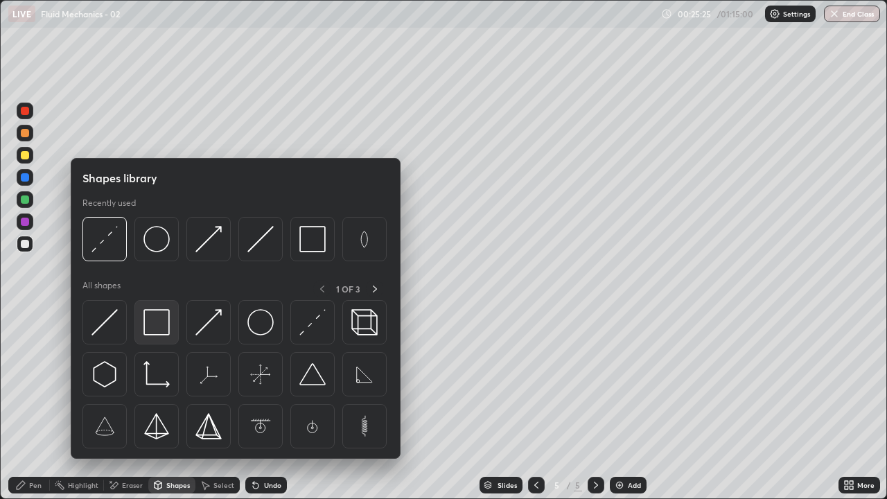
click at [159, 324] on img at bounding box center [156, 322] width 26 height 26
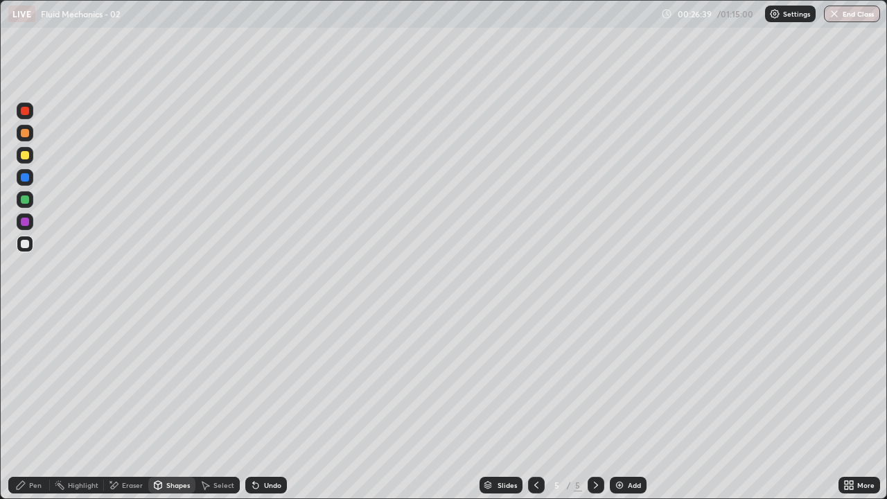
click at [632, 405] on div "Add" at bounding box center [634, 484] width 13 height 7
click at [165, 405] on div "Shapes" at bounding box center [171, 485] width 47 height 17
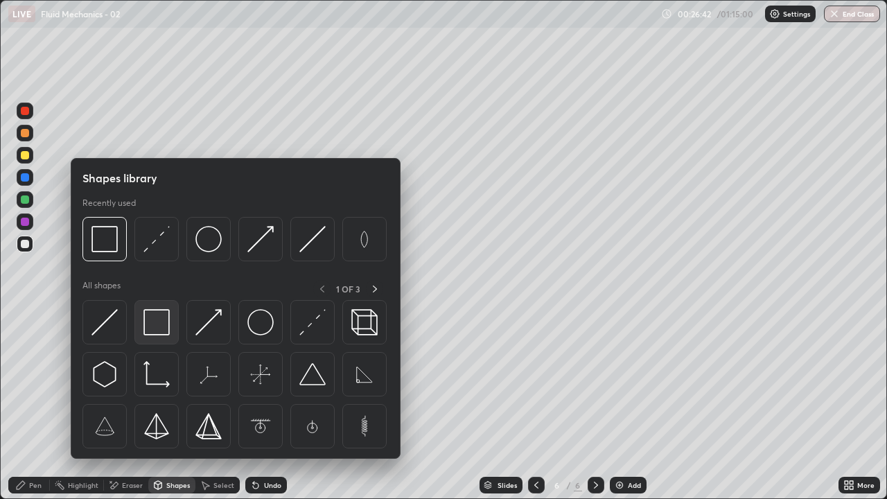
click at [161, 325] on img at bounding box center [156, 322] width 26 height 26
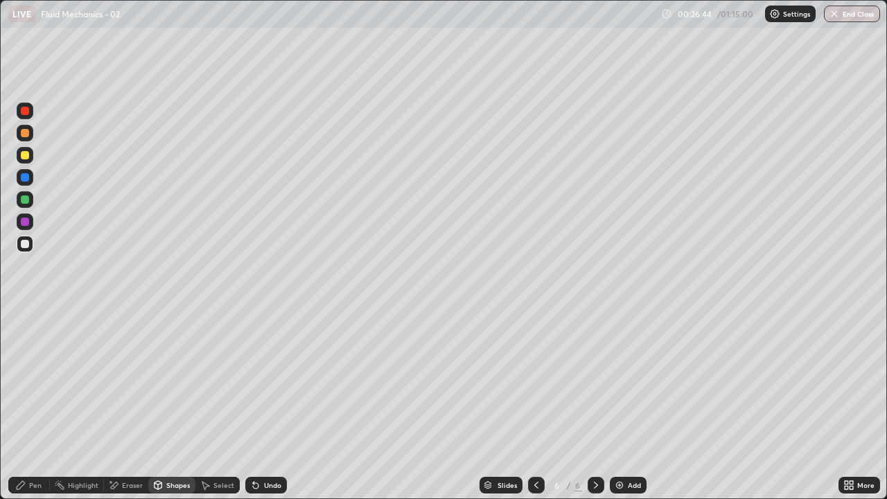
click at [116, 405] on div "Eraser" at bounding box center [126, 485] width 44 height 17
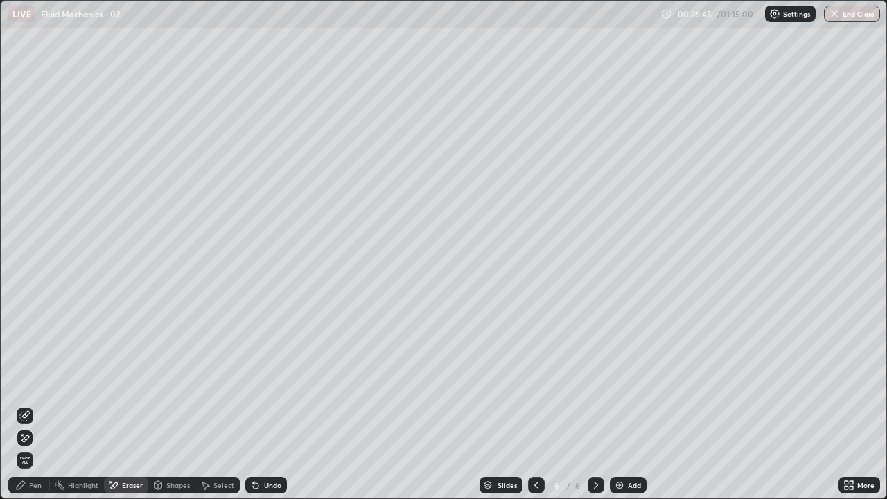
click at [25, 405] on icon at bounding box center [26, 414] width 8 height 7
click at [179, 405] on div "Shapes" at bounding box center [171, 485] width 47 height 17
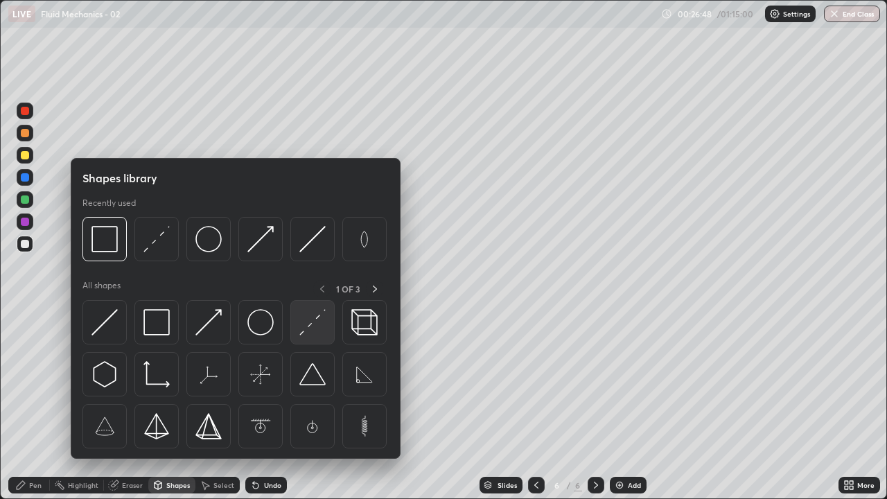
click at [318, 334] on img at bounding box center [312, 322] width 26 height 26
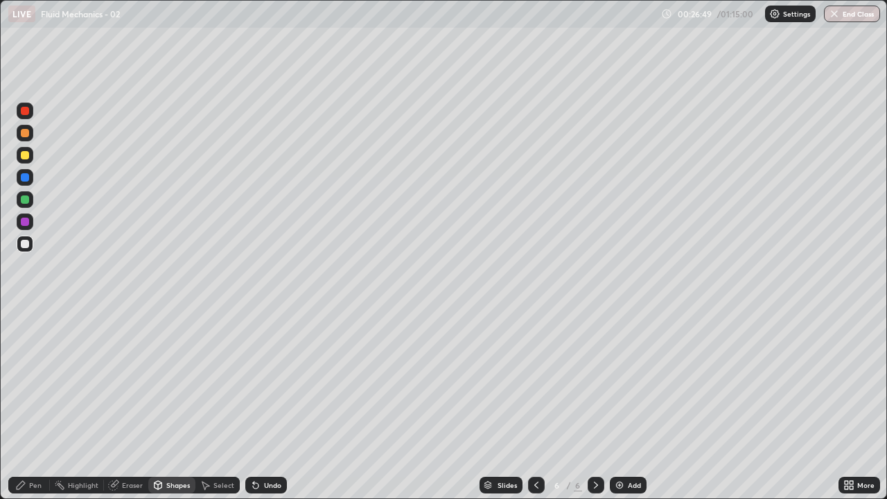
click at [24, 222] on div at bounding box center [25, 222] width 8 height 8
click at [171, 405] on div "Shapes" at bounding box center [171, 485] width 47 height 17
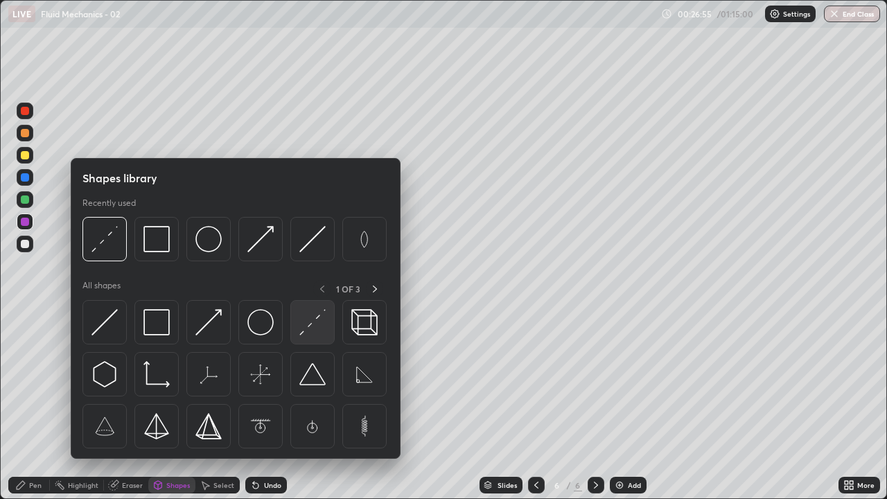
click at [317, 326] on img at bounding box center [312, 322] width 26 height 26
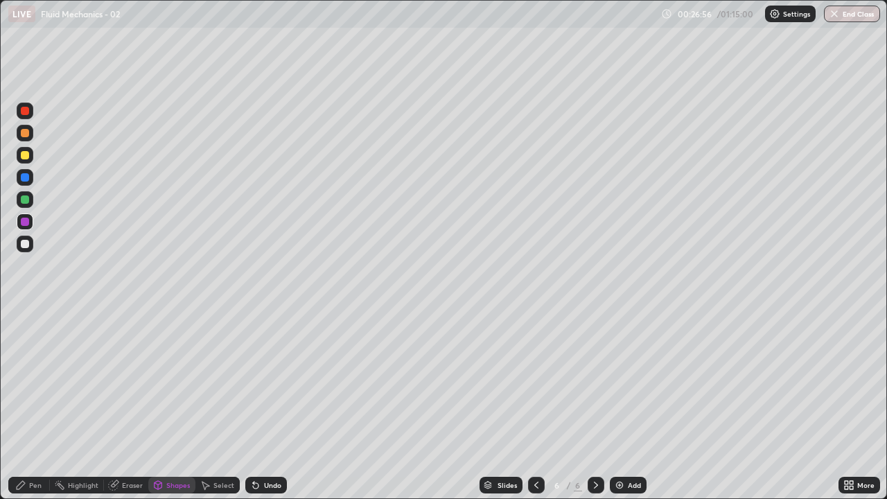
click at [26, 152] on div at bounding box center [25, 155] width 8 height 8
click at [158, 405] on icon at bounding box center [158, 486] width 0 height 5
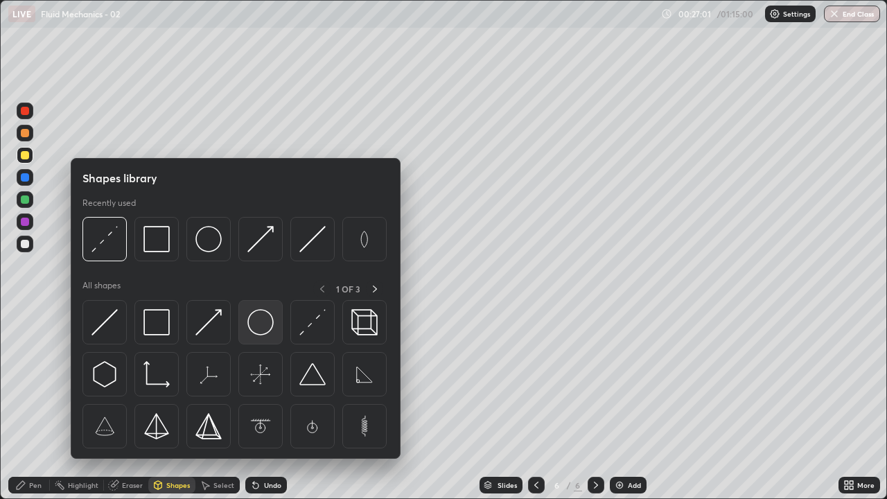
click at [262, 321] on img at bounding box center [260, 322] width 26 height 26
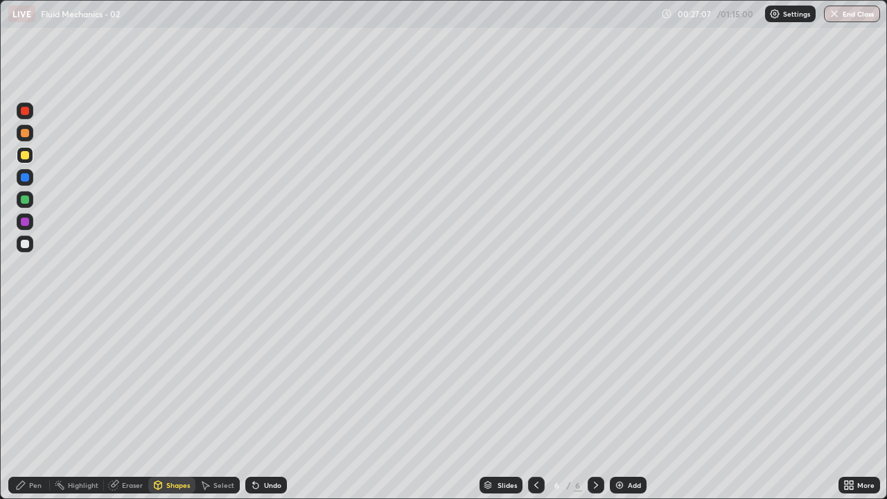
click at [27, 405] on div "Pen" at bounding box center [29, 485] width 42 height 17
click at [167, 405] on div "Shapes" at bounding box center [178, 484] width 24 height 7
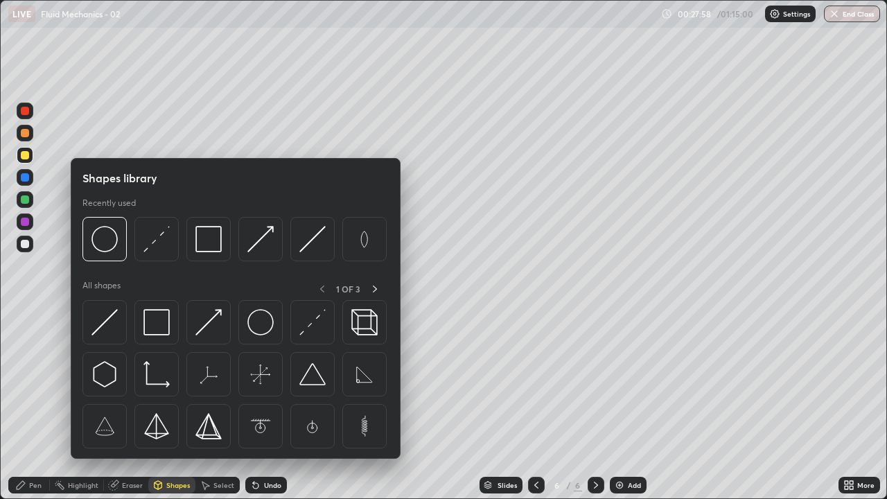
click at [170, 405] on div "Shapes" at bounding box center [178, 484] width 24 height 7
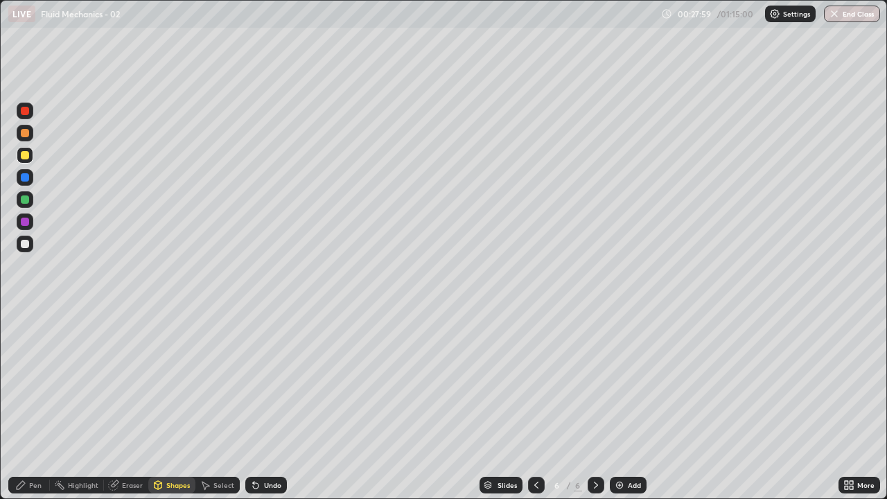
click at [30, 405] on div "Pen" at bounding box center [35, 484] width 12 height 7
click at [22, 241] on div at bounding box center [25, 244] width 8 height 8
click at [20, 405] on div "Pen" at bounding box center [29, 485] width 42 height 17
click at [30, 245] on div at bounding box center [25, 244] width 17 height 17
click at [272, 405] on div "Undo" at bounding box center [272, 484] width 17 height 7
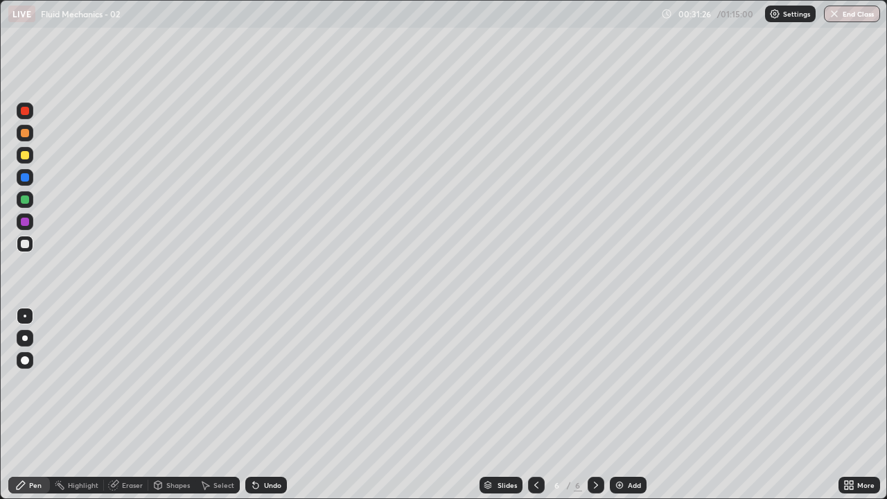
click at [26, 200] on div at bounding box center [25, 199] width 8 height 8
click at [125, 405] on div "Eraser" at bounding box center [126, 485] width 44 height 17
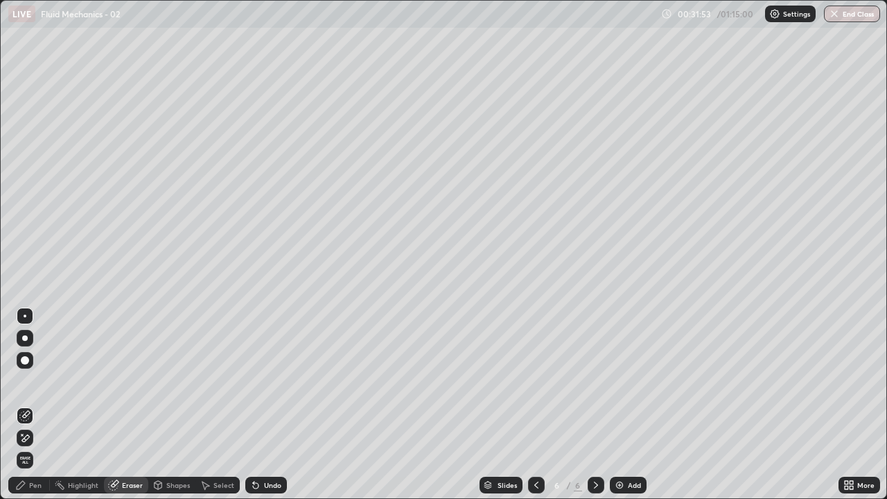
click at [20, 405] on div "Pen" at bounding box center [29, 485] width 42 height 17
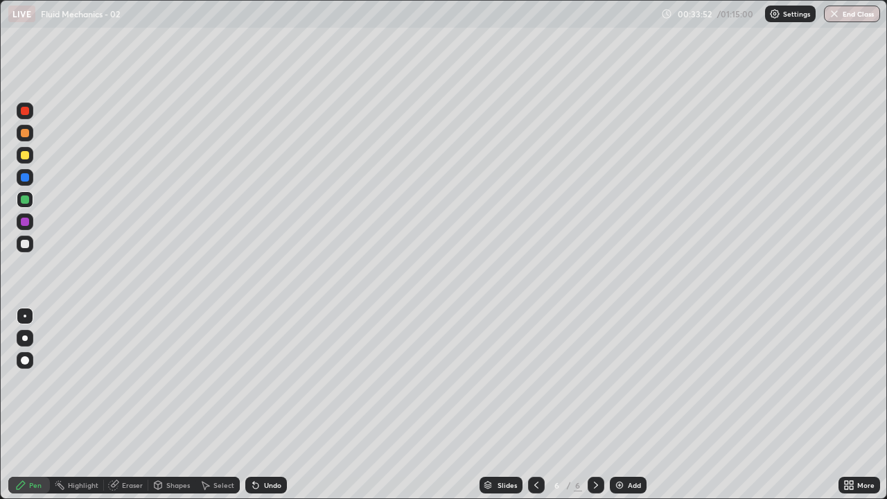
click at [624, 405] on div "Add" at bounding box center [628, 485] width 37 height 17
click at [173, 405] on div "Shapes" at bounding box center [171, 485] width 47 height 17
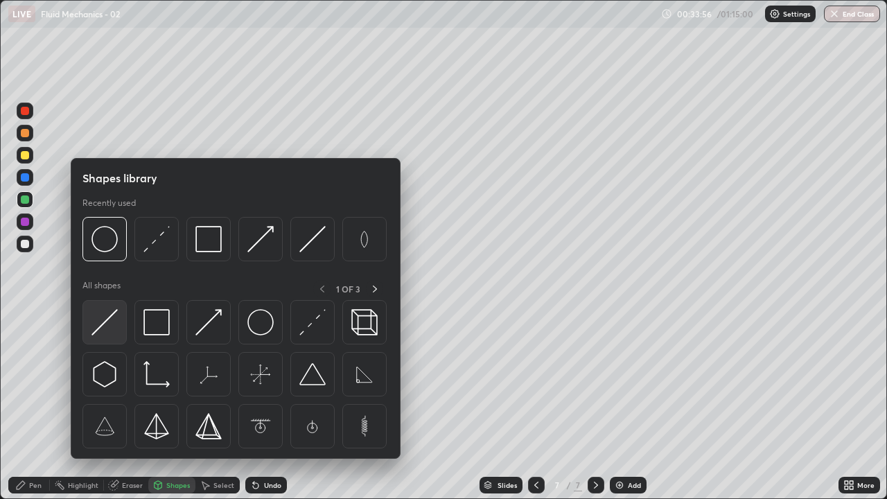
click at [106, 323] on img at bounding box center [104, 322] width 26 height 26
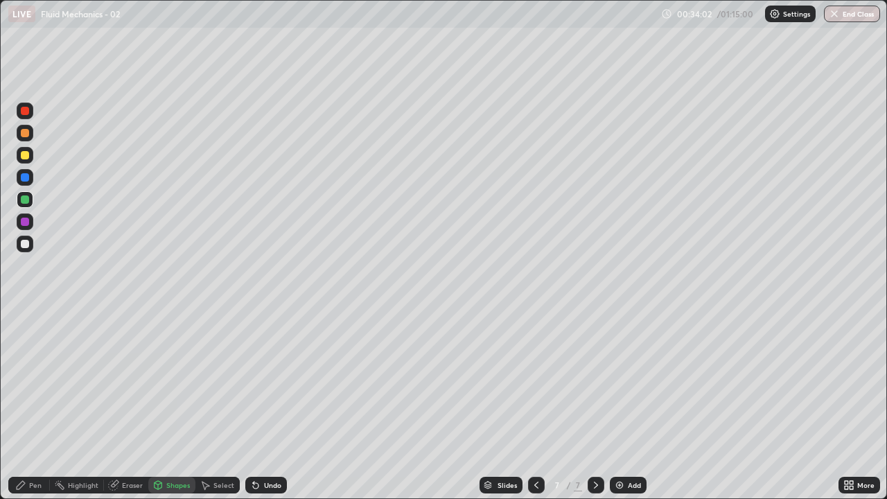
click at [25, 405] on icon at bounding box center [20, 484] width 11 height 11
click at [166, 405] on div "Shapes" at bounding box center [178, 484] width 24 height 7
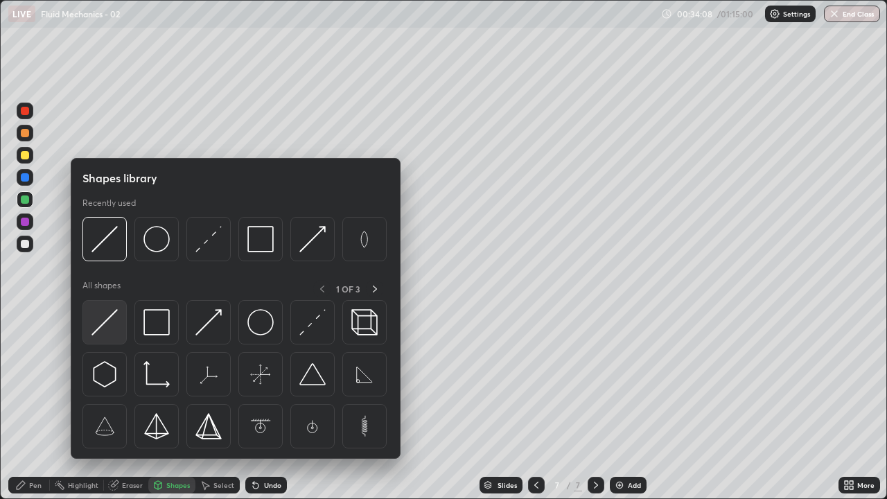
click at [106, 319] on img at bounding box center [104, 322] width 26 height 26
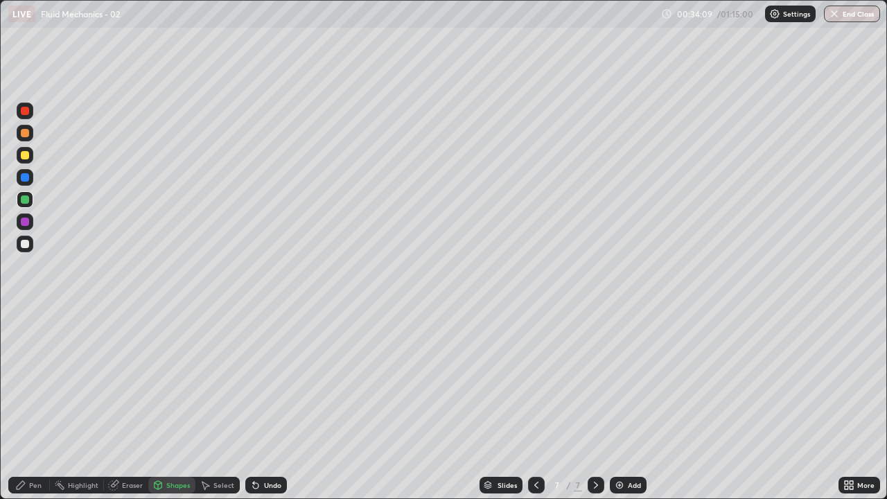
click at [166, 405] on div "Shapes" at bounding box center [178, 484] width 24 height 7
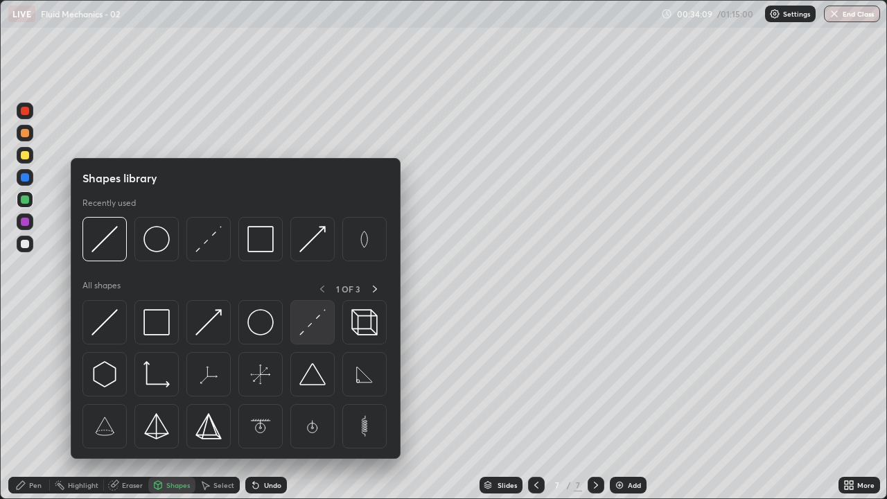
click at [325, 316] on img at bounding box center [312, 322] width 26 height 26
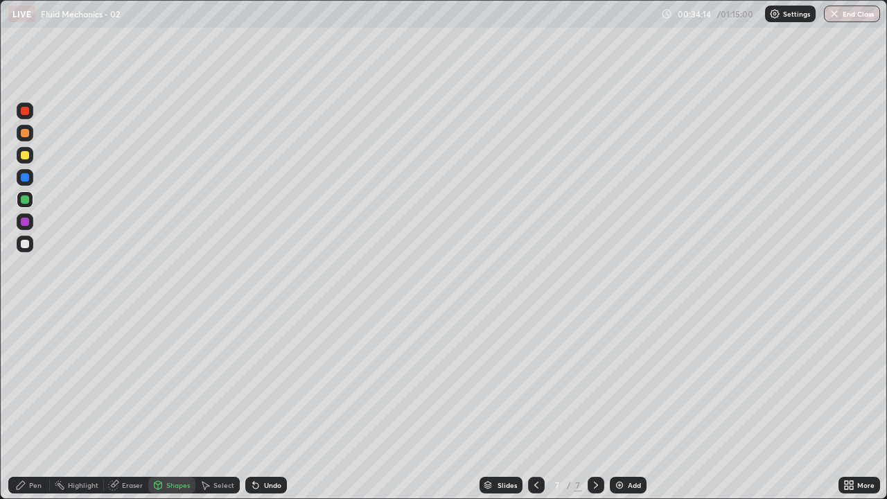
click at [179, 405] on div "Shapes" at bounding box center [171, 485] width 47 height 17
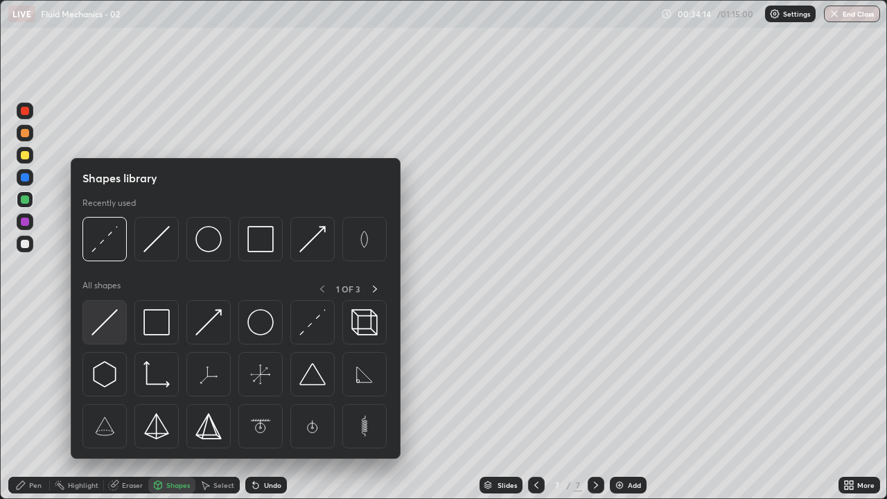
click at [107, 319] on img at bounding box center [104, 322] width 26 height 26
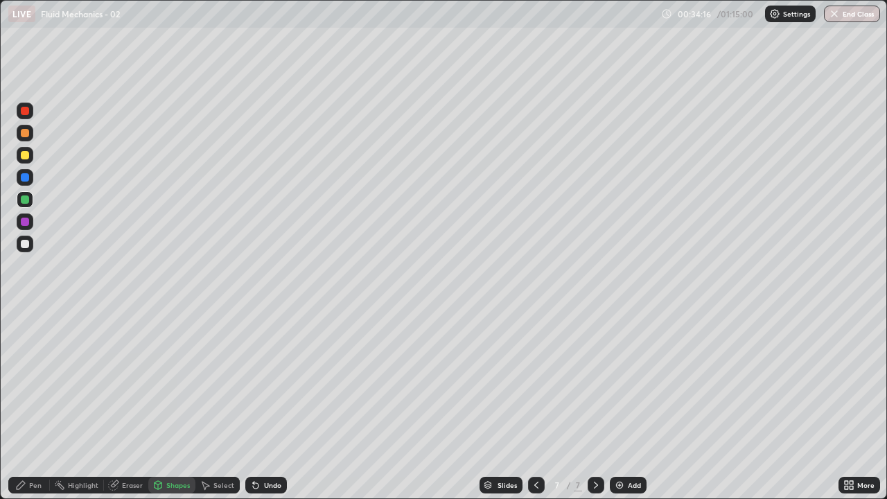
click at [167, 405] on div "Shapes" at bounding box center [171, 485] width 47 height 17
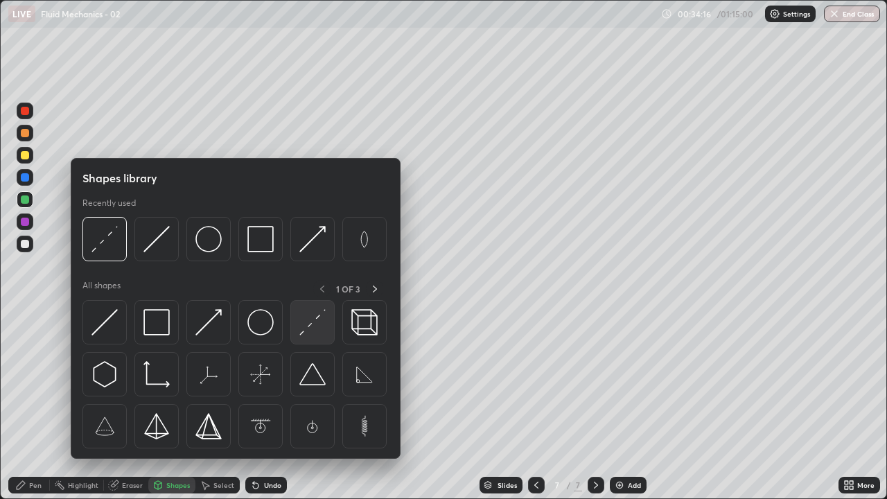
click at [306, 327] on img at bounding box center [312, 322] width 26 height 26
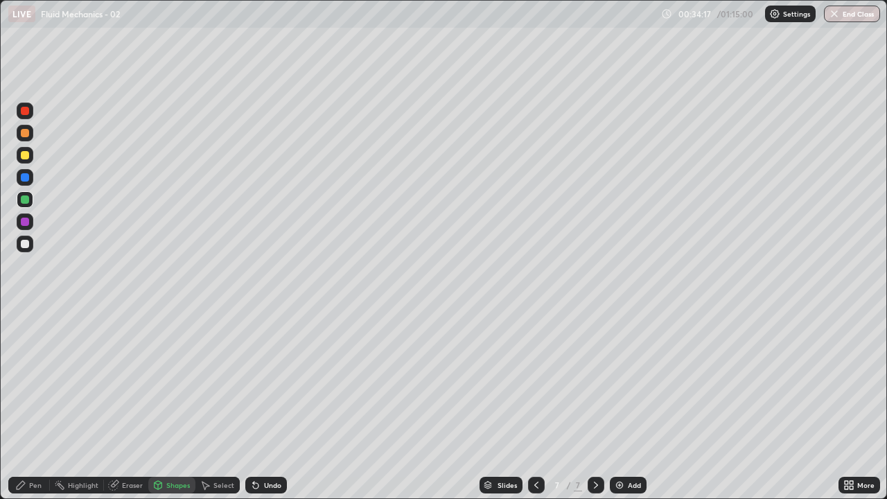
click at [31, 220] on div at bounding box center [25, 221] width 17 height 17
click at [24, 405] on icon at bounding box center [20, 484] width 11 height 11
click at [173, 405] on div "Shapes" at bounding box center [171, 485] width 47 height 17
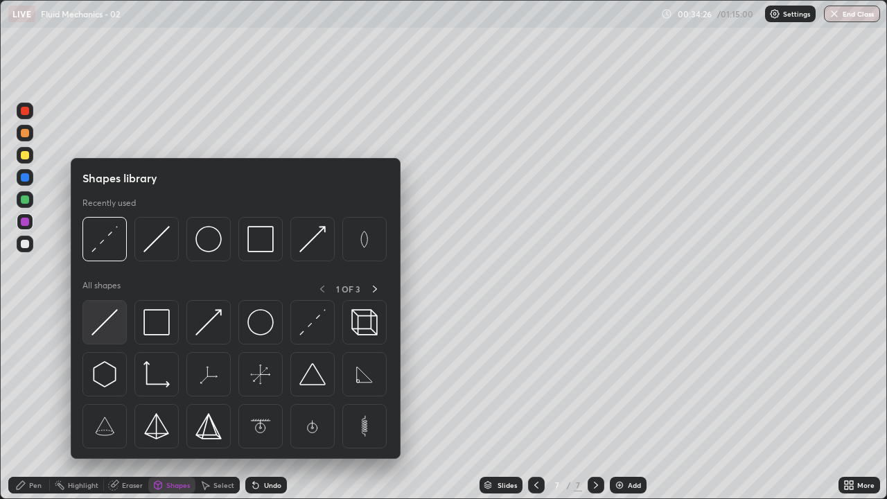
click at [103, 319] on img at bounding box center [104, 322] width 26 height 26
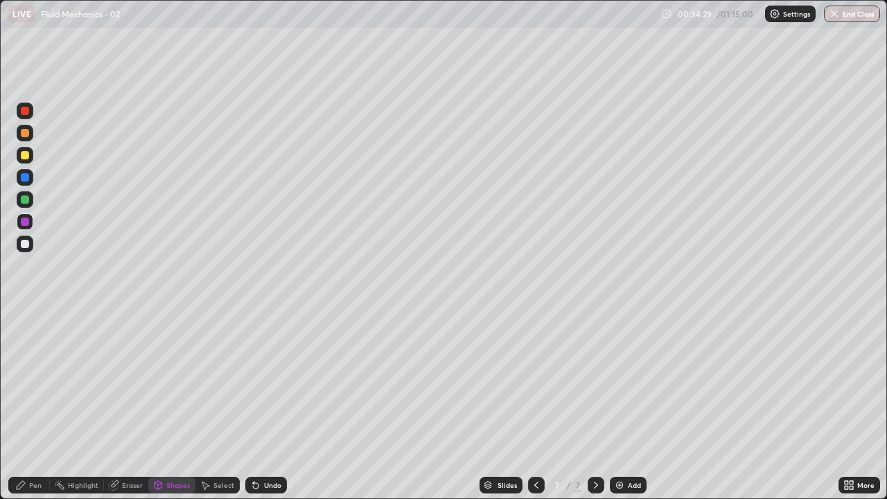
click at [22, 405] on div "Pen" at bounding box center [29, 485] width 42 height 17
click at [170, 405] on div "Shapes" at bounding box center [178, 484] width 24 height 7
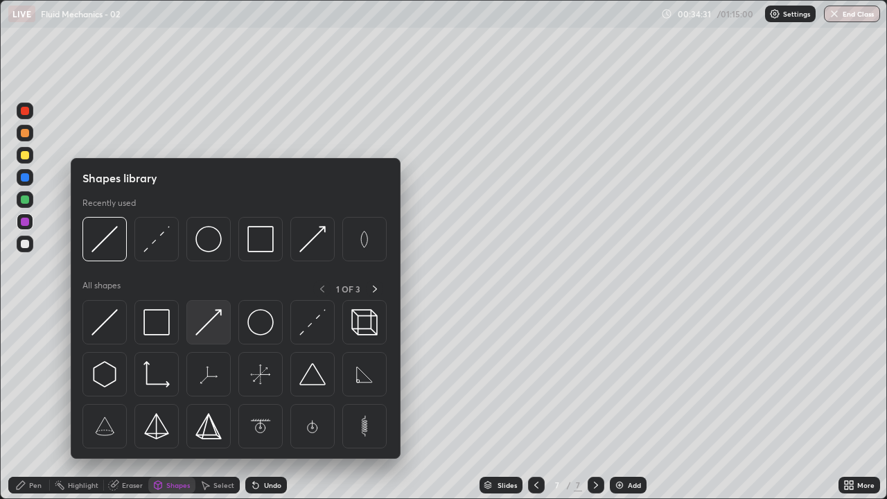
click at [209, 325] on img at bounding box center [208, 322] width 26 height 26
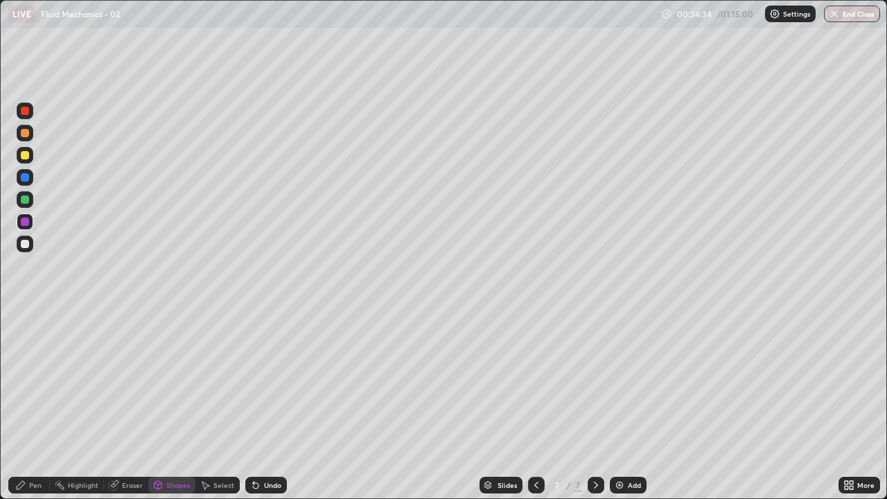
click at [125, 405] on div "Eraser" at bounding box center [126, 485] width 44 height 17
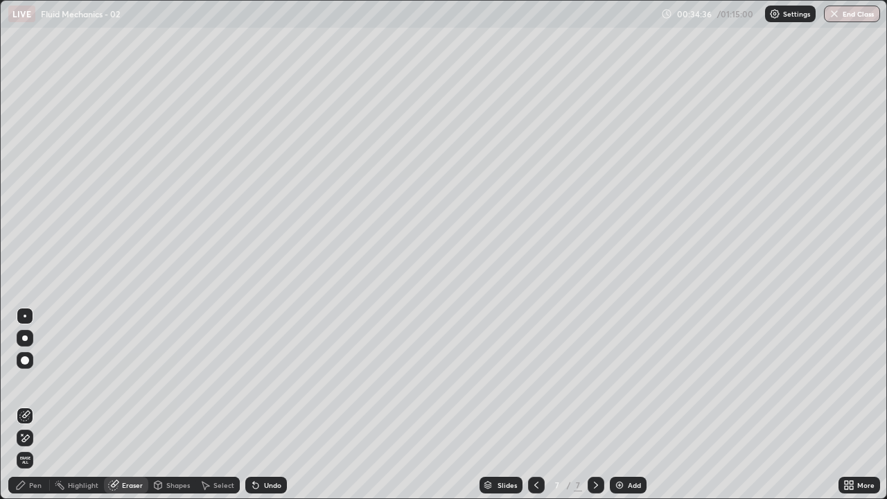
click at [27, 405] on div "Pen" at bounding box center [29, 485] width 42 height 17
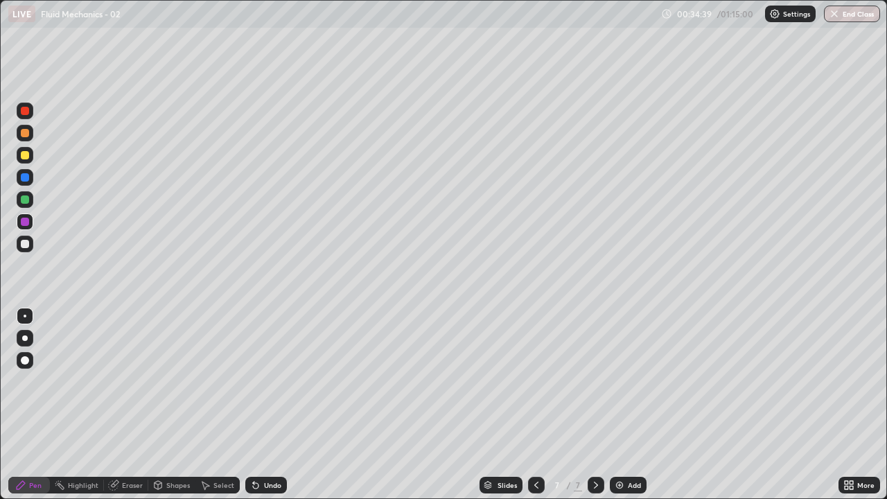
click at [174, 405] on div "Shapes" at bounding box center [178, 484] width 24 height 7
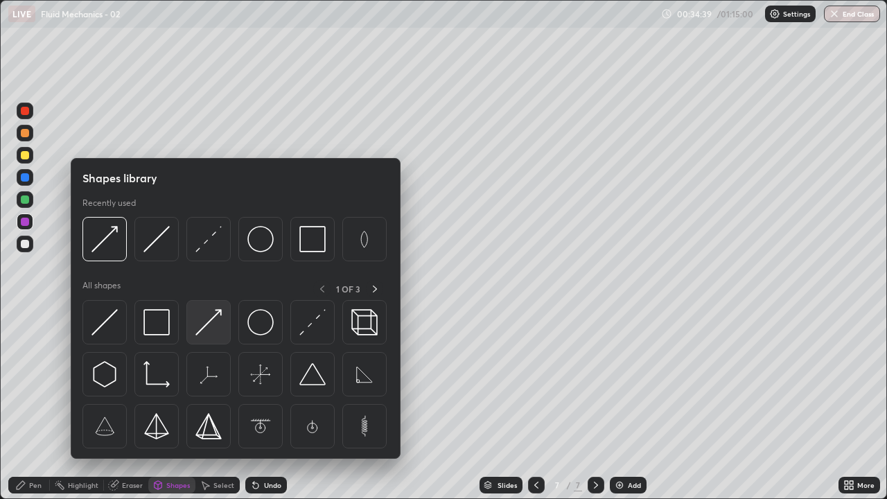
click at [213, 326] on img at bounding box center [208, 322] width 26 height 26
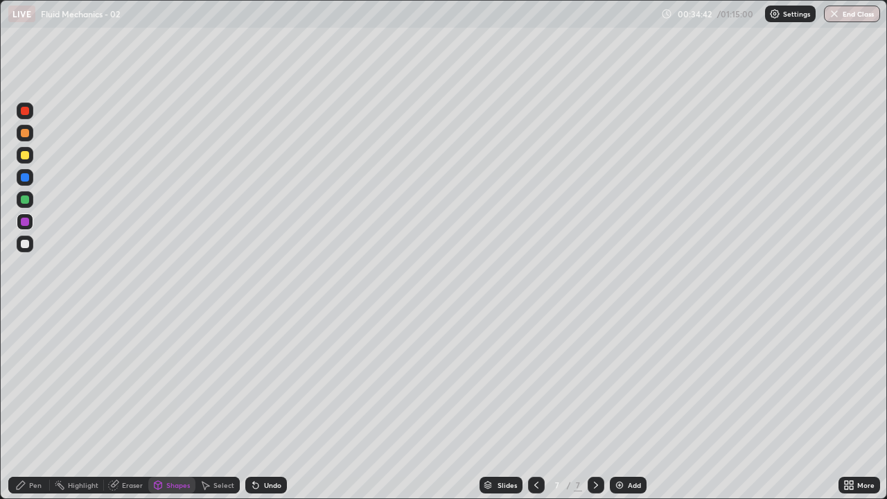
click at [19, 405] on div "Pen" at bounding box center [29, 485] width 42 height 17
click at [31, 405] on div "Pen" at bounding box center [29, 485] width 42 height 17
click at [31, 238] on div at bounding box center [25, 244] width 17 height 17
click at [130, 405] on div "Eraser" at bounding box center [132, 484] width 21 height 7
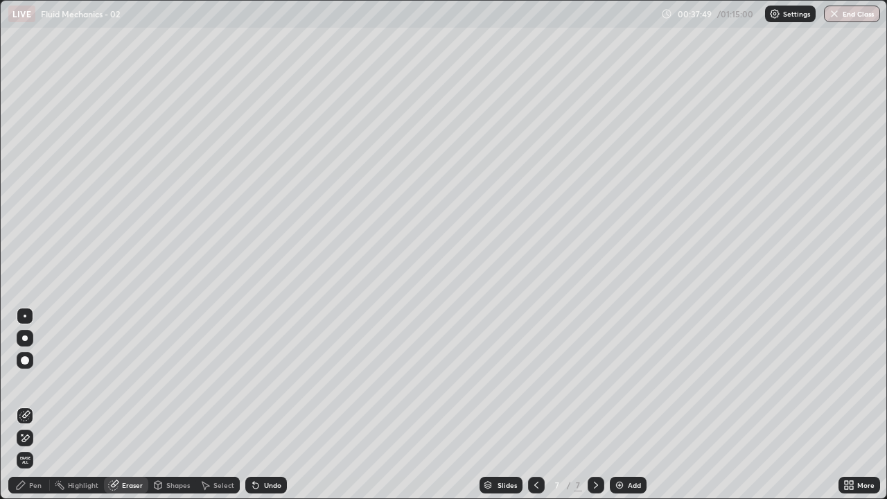
click at [26, 405] on div at bounding box center [25, 415] width 17 height 17
click at [124, 405] on div "Eraser" at bounding box center [132, 484] width 21 height 7
click at [25, 405] on icon at bounding box center [26, 437] width 8 height 7
click at [172, 405] on div "Shapes" at bounding box center [178, 484] width 24 height 7
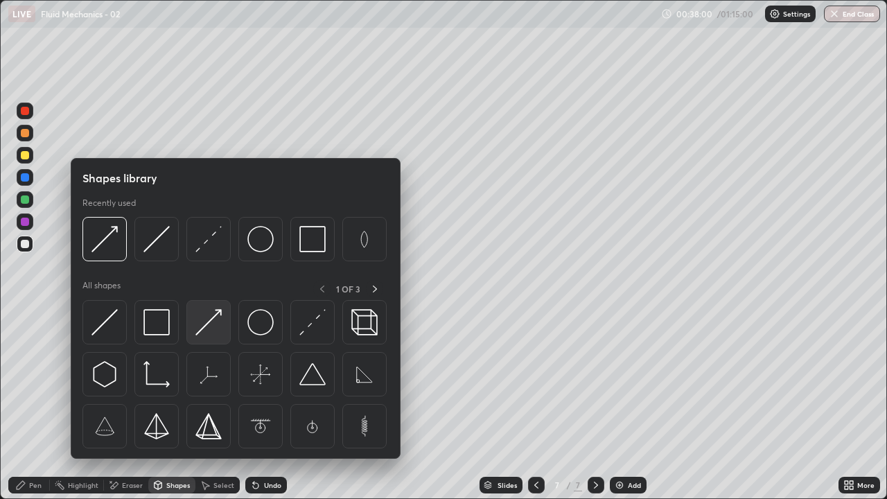
click at [212, 328] on img at bounding box center [208, 322] width 26 height 26
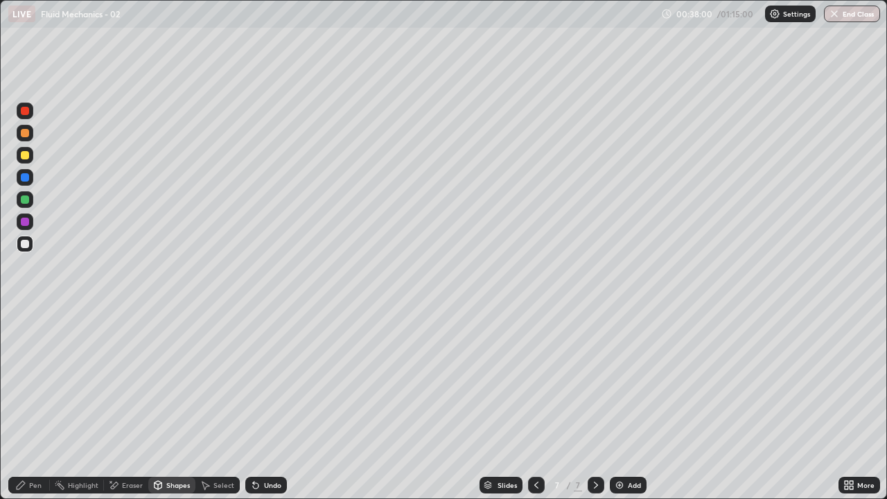
click at [30, 197] on div at bounding box center [25, 199] width 17 height 17
click at [125, 405] on div "Eraser" at bounding box center [132, 484] width 21 height 7
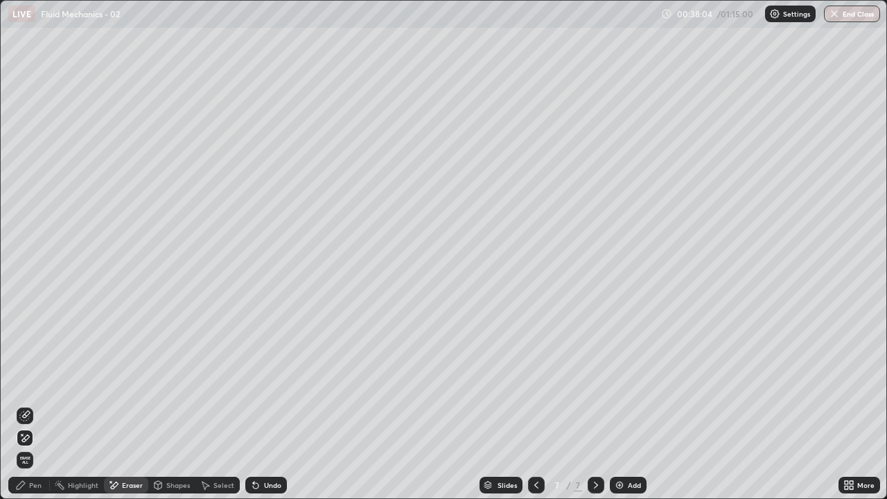
click at [25, 405] on icon at bounding box center [24, 415] width 11 height 11
click at [16, 405] on icon at bounding box center [20, 484] width 11 height 11
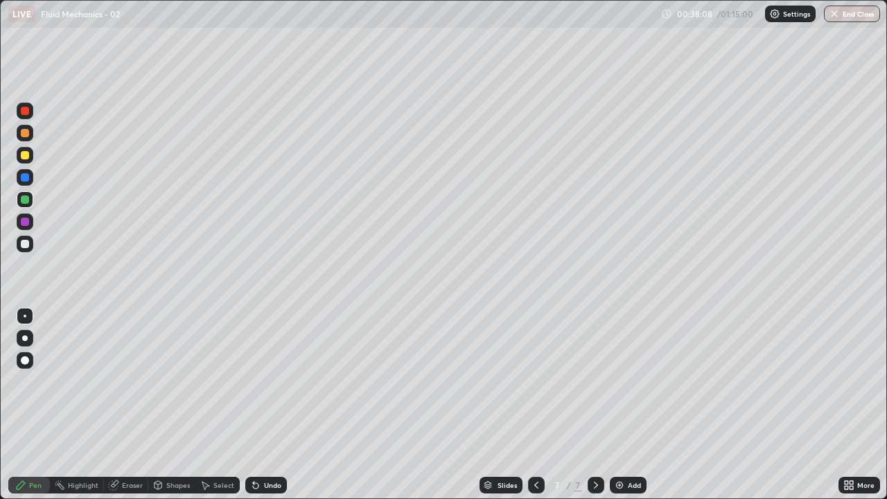
click at [175, 405] on div "Shapes" at bounding box center [178, 484] width 24 height 7
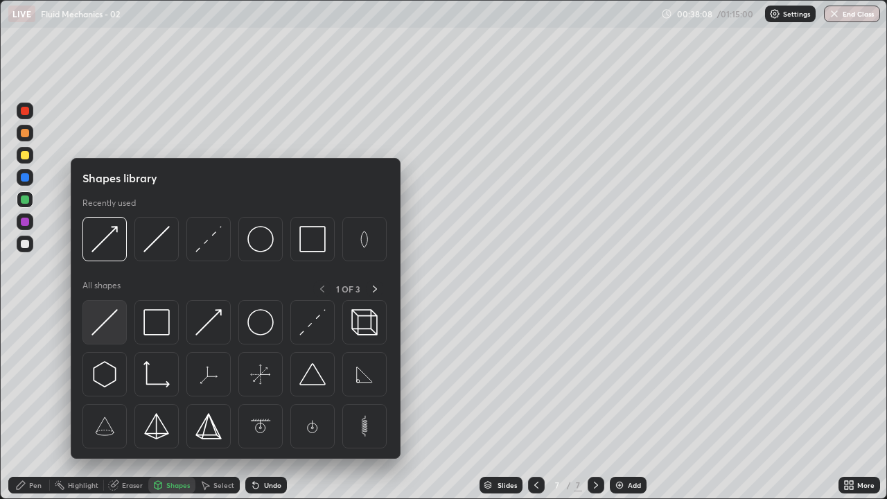
click at [106, 320] on img at bounding box center [104, 322] width 26 height 26
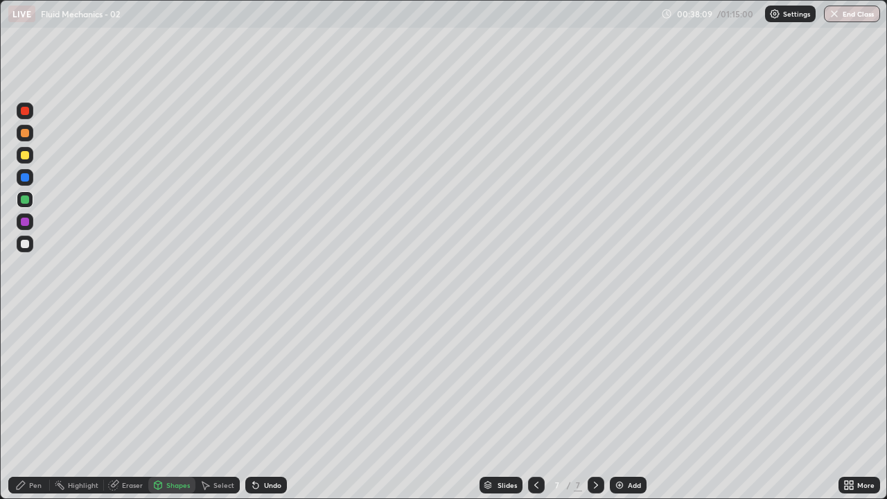
click at [26, 218] on div at bounding box center [25, 222] width 8 height 8
click at [271, 405] on div "Undo" at bounding box center [272, 484] width 17 height 7
click at [26, 157] on div at bounding box center [25, 155] width 8 height 8
click at [23, 405] on div "Pen" at bounding box center [29, 485] width 42 height 17
click at [125, 405] on div "Eraser" at bounding box center [126, 485] width 44 height 17
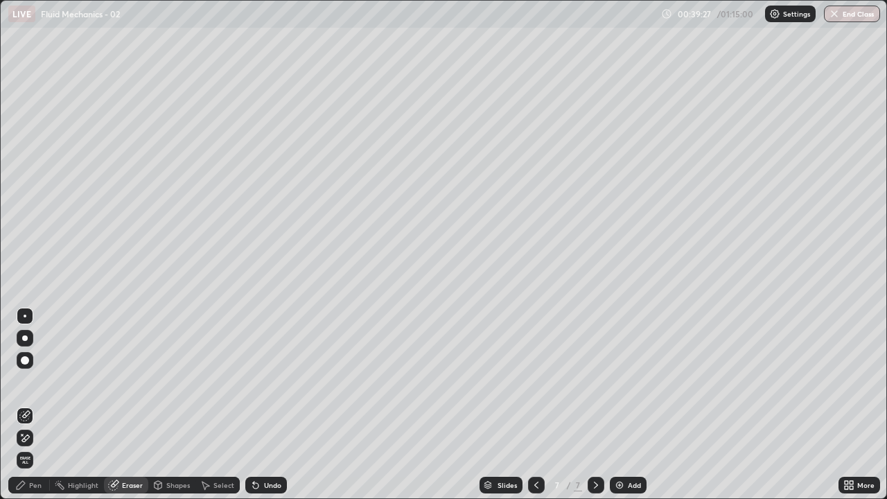
click at [28, 405] on icon at bounding box center [24, 438] width 11 height 12
click at [18, 405] on div "Pen" at bounding box center [29, 485] width 42 height 17
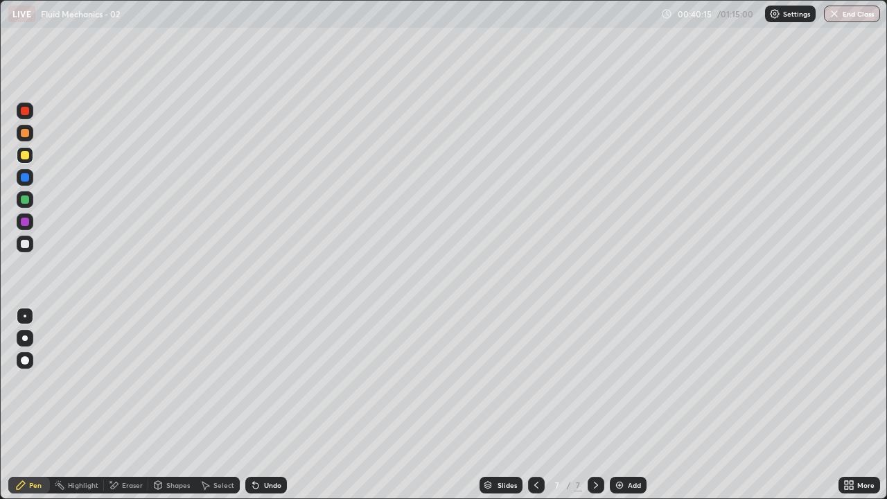
click at [120, 405] on div "Eraser" at bounding box center [126, 485] width 44 height 17
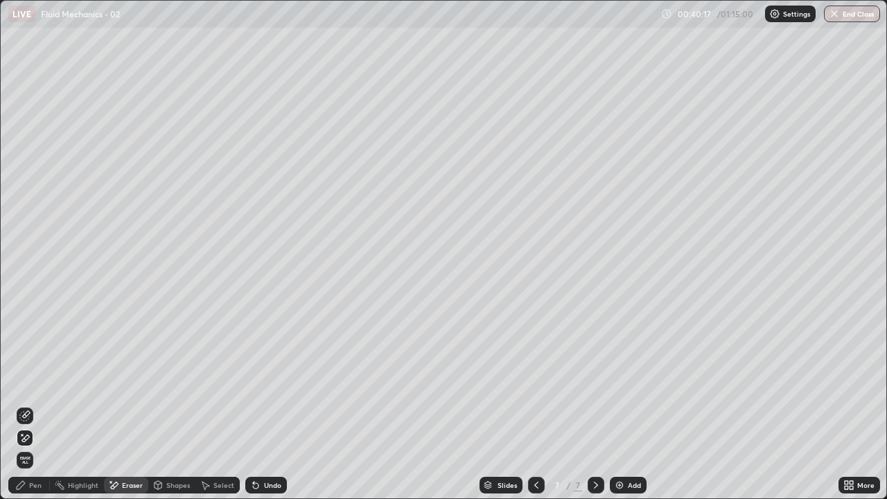
click at [25, 405] on icon at bounding box center [20, 484] width 11 height 11
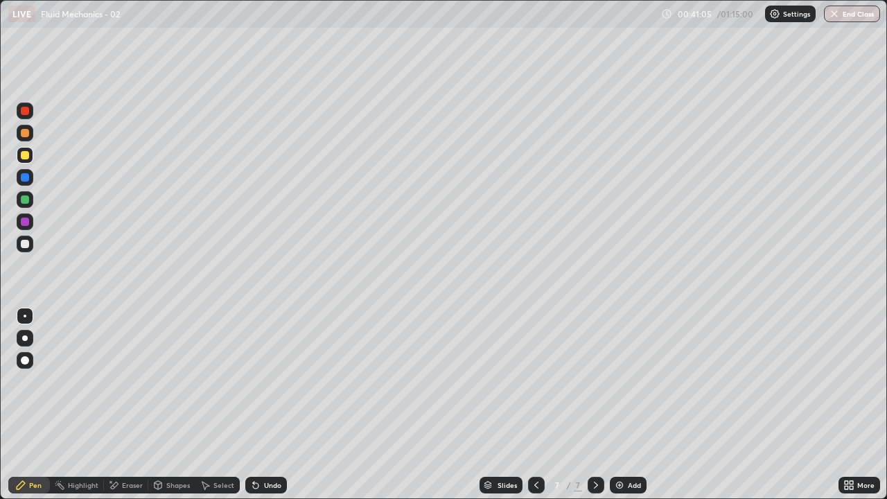
click at [25, 405] on icon at bounding box center [20, 484] width 11 height 11
click at [32, 239] on div at bounding box center [25, 244] width 17 height 17
click at [26, 156] on div at bounding box center [25, 155] width 8 height 8
click at [175, 405] on div "Shapes" at bounding box center [171, 485] width 47 height 17
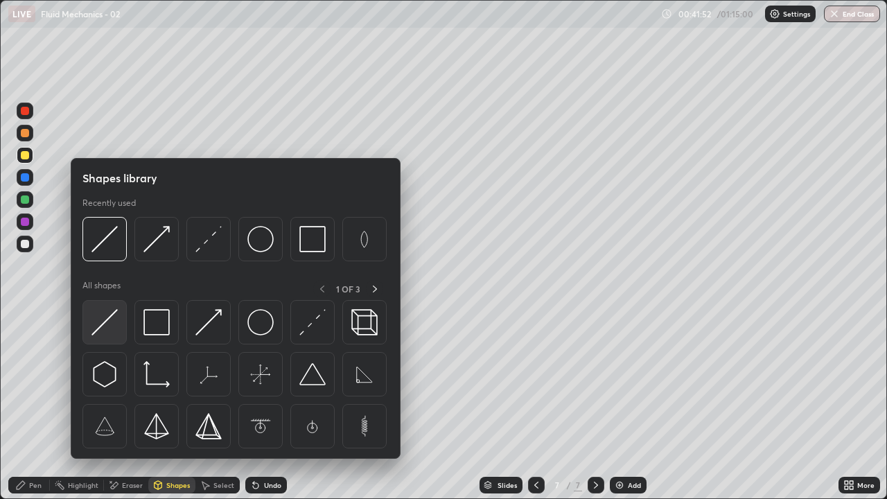
click at [109, 318] on img at bounding box center [104, 322] width 26 height 26
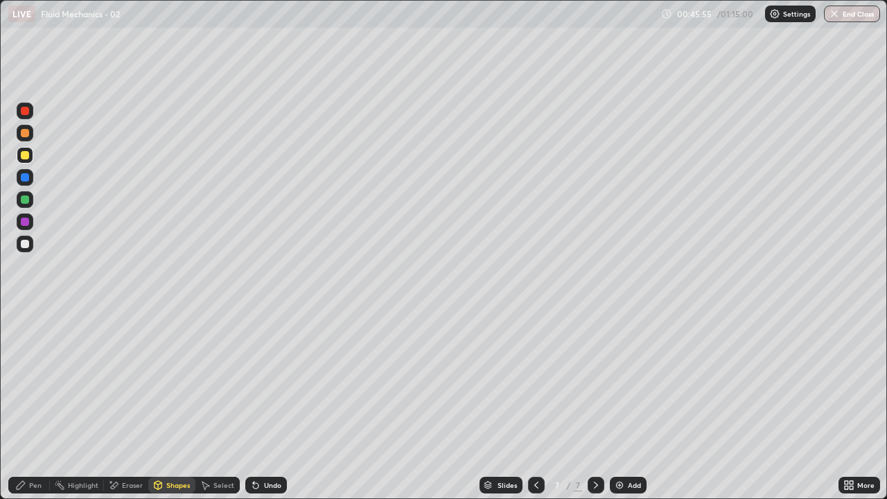
click at [628, 405] on div "Add" at bounding box center [634, 484] width 13 height 7
click at [170, 405] on div "Shapes" at bounding box center [171, 485] width 47 height 17
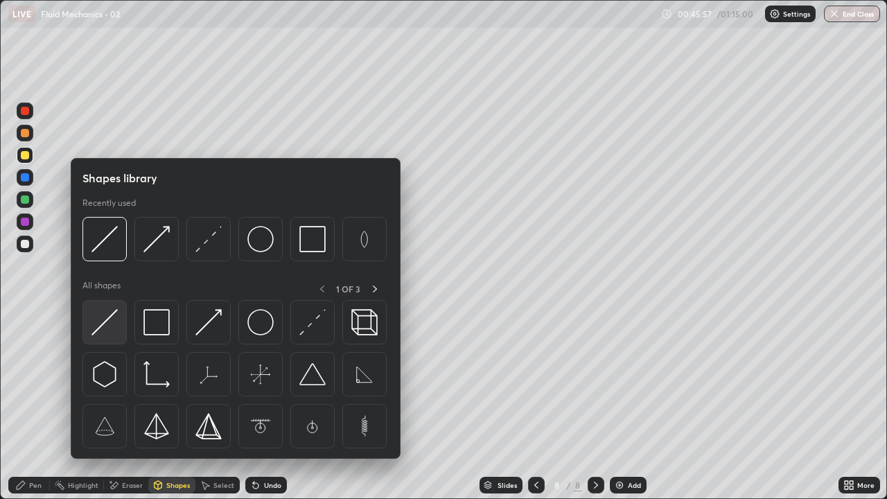
click at [107, 324] on img at bounding box center [104, 322] width 26 height 26
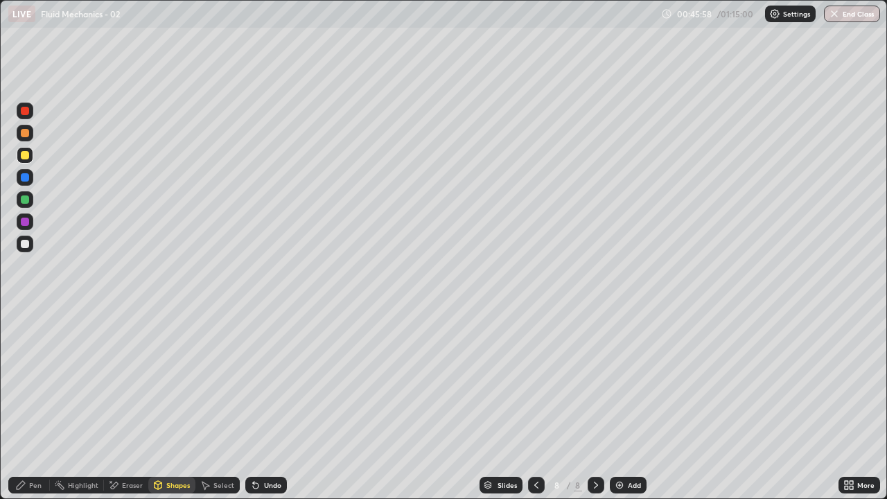
click at [178, 405] on div "Shapes" at bounding box center [178, 484] width 24 height 7
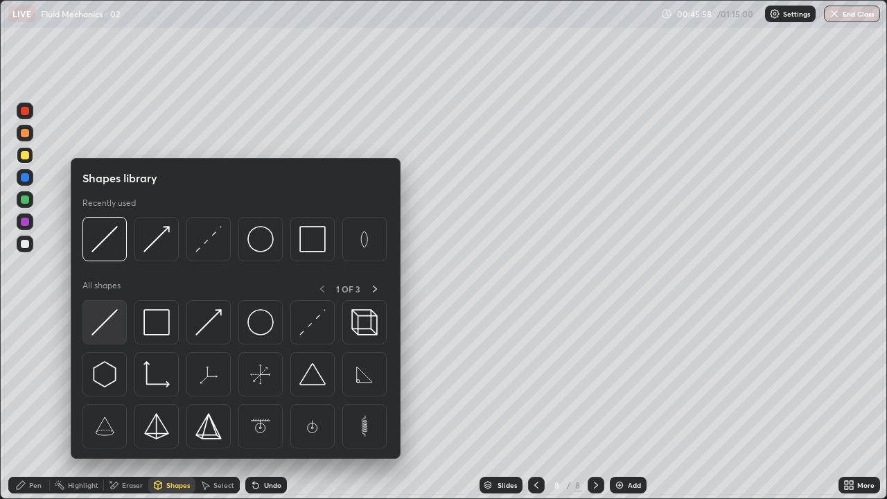
click at [105, 318] on img at bounding box center [104, 322] width 26 height 26
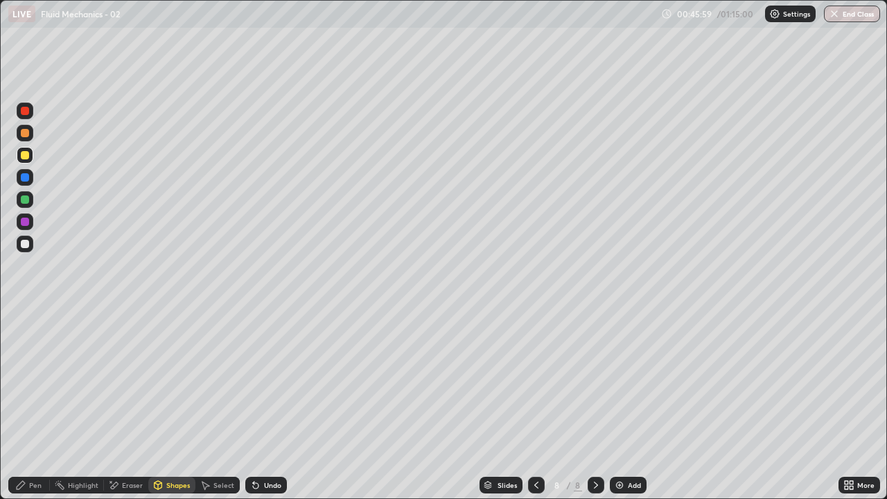
click at [26, 219] on div at bounding box center [25, 222] width 8 height 8
click at [172, 405] on div "Shapes" at bounding box center [178, 484] width 24 height 7
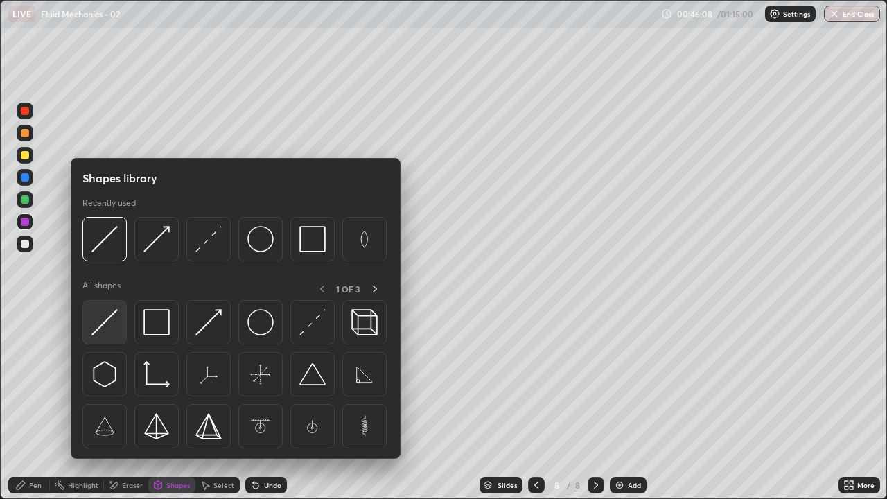
click at [104, 319] on img at bounding box center [104, 322] width 26 height 26
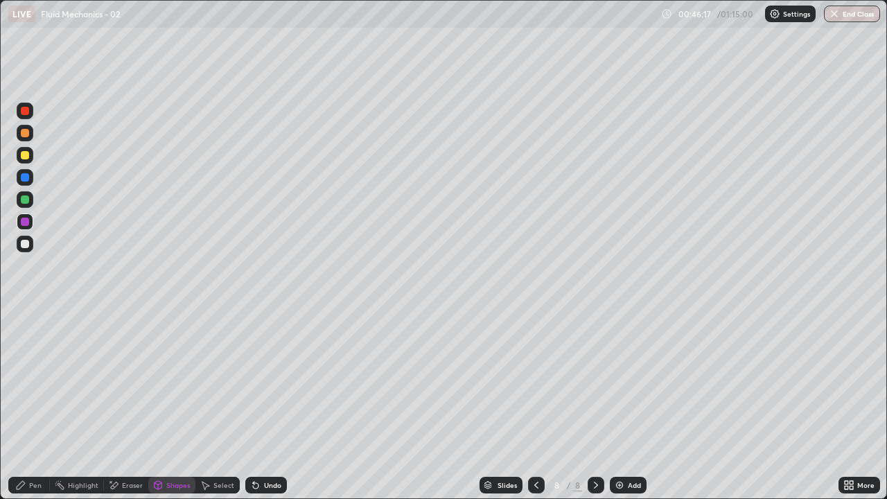
click at [174, 405] on div "Shapes" at bounding box center [171, 485] width 47 height 17
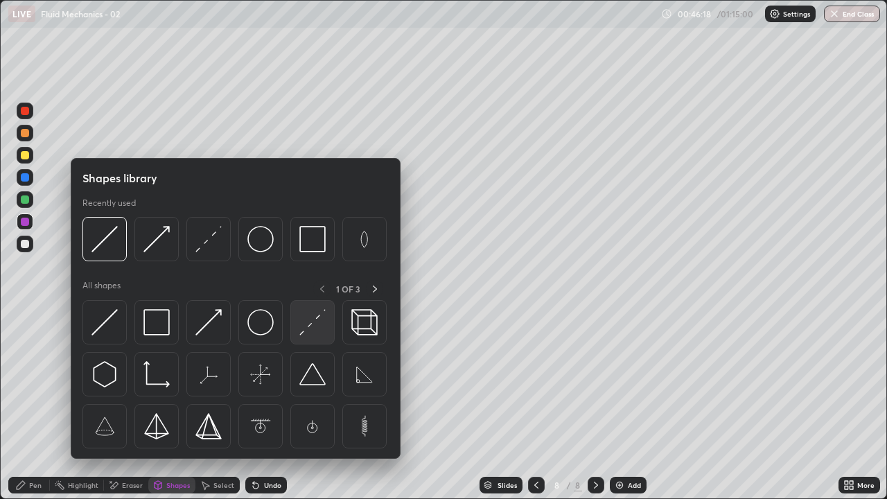
click at [318, 328] on img at bounding box center [312, 322] width 26 height 26
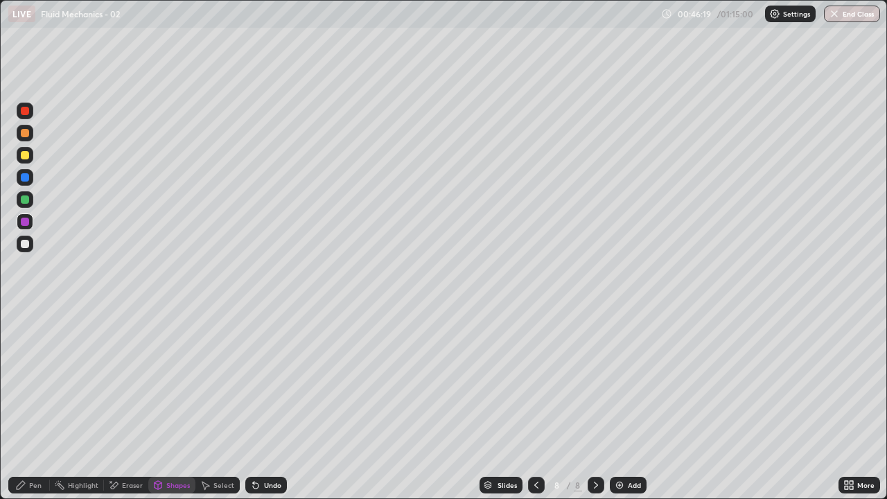
click at [25, 153] on div at bounding box center [25, 155] width 8 height 8
click at [172, 405] on div "Shapes" at bounding box center [178, 484] width 24 height 7
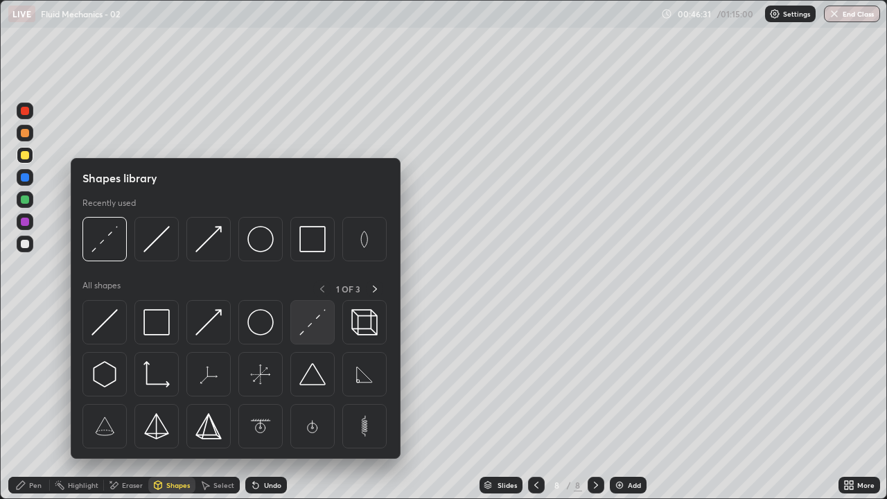
click at [316, 323] on img at bounding box center [312, 322] width 26 height 26
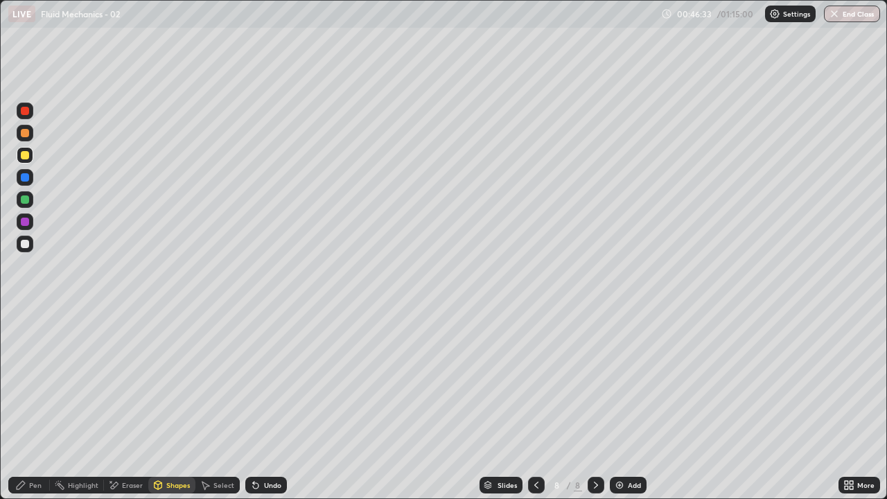
click at [168, 405] on div "Shapes" at bounding box center [178, 484] width 24 height 7
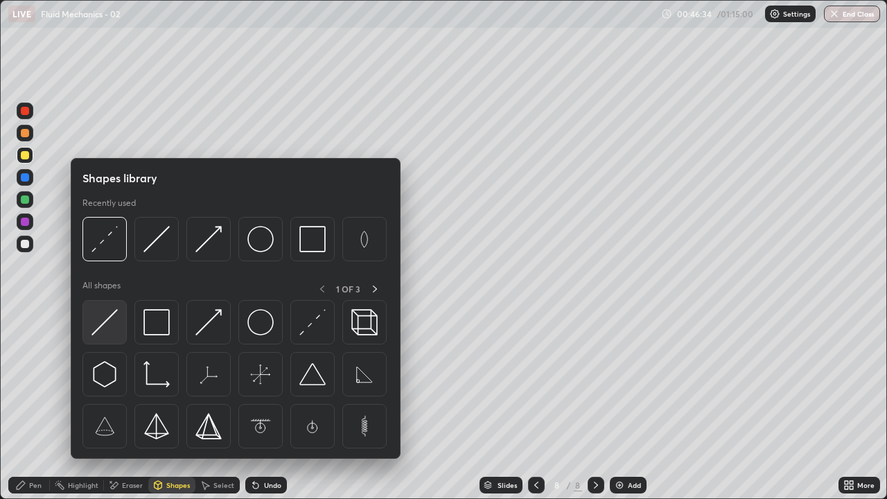
click at [105, 318] on img at bounding box center [104, 322] width 26 height 26
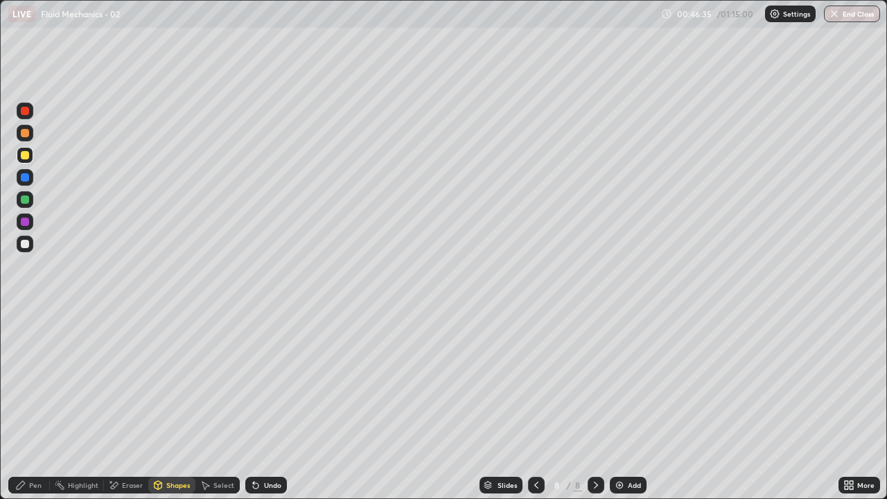
click at [166, 405] on div "Shapes" at bounding box center [178, 484] width 24 height 7
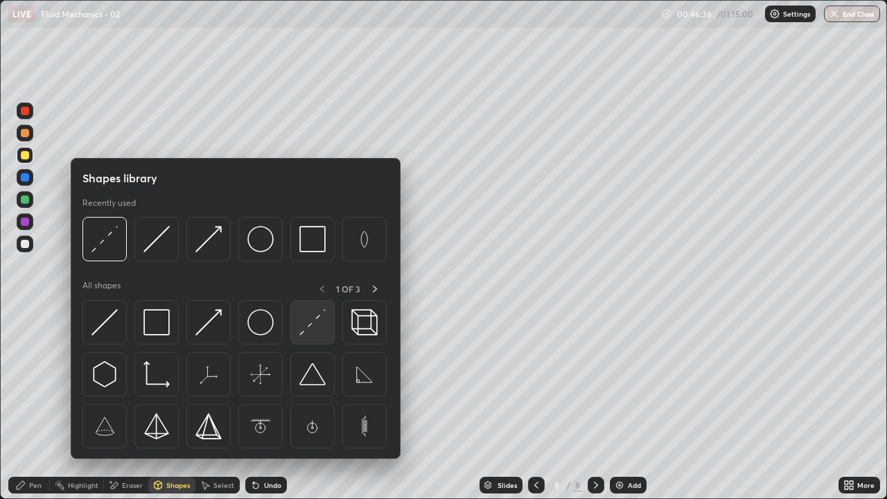
click at [307, 331] on img at bounding box center [312, 322] width 26 height 26
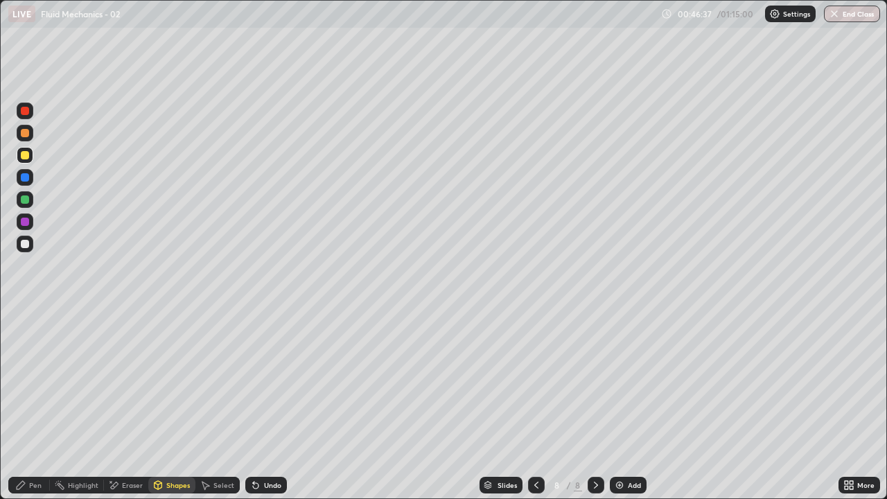
click at [25, 155] on div at bounding box center [25, 155] width 8 height 8
click at [22, 132] on div at bounding box center [25, 133] width 8 height 8
click at [22, 405] on icon at bounding box center [20, 484] width 11 height 11
click at [169, 405] on div "Shapes" at bounding box center [171, 485] width 47 height 17
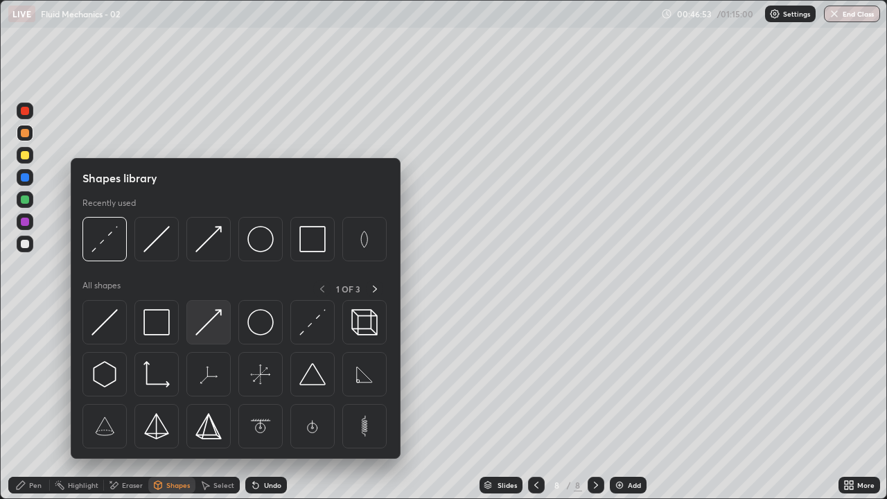
click at [210, 326] on img at bounding box center [208, 322] width 26 height 26
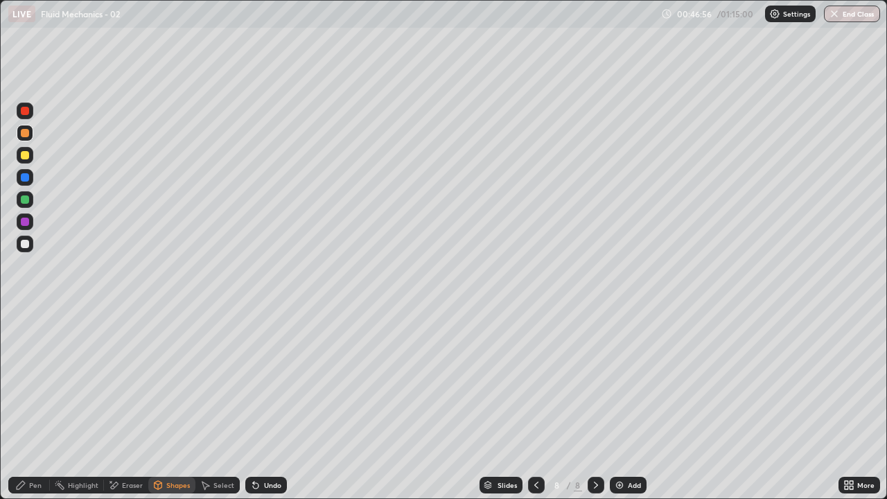
click at [18, 405] on div "Pen" at bounding box center [29, 485] width 42 height 17
click at [171, 405] on div "Shapes" at bounding box center [171, 485] width 47 height 17
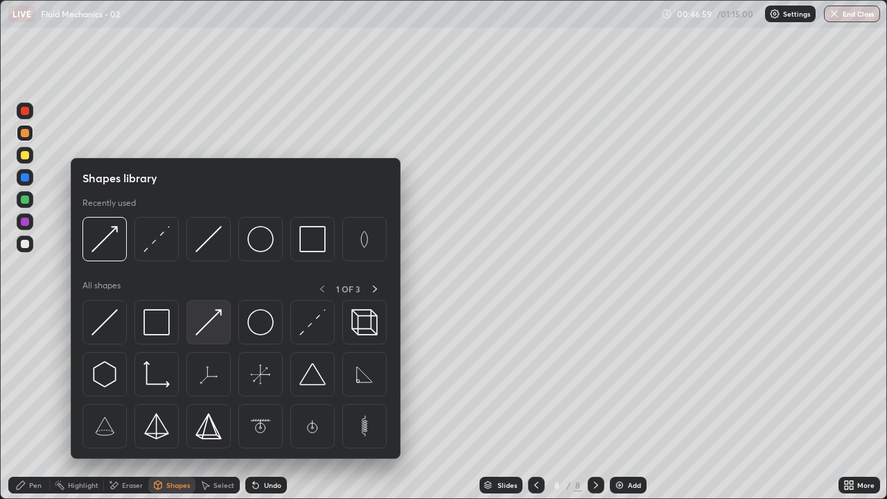
click at [205, 320] on img at bounding box center [208, 322] width 26 height 26
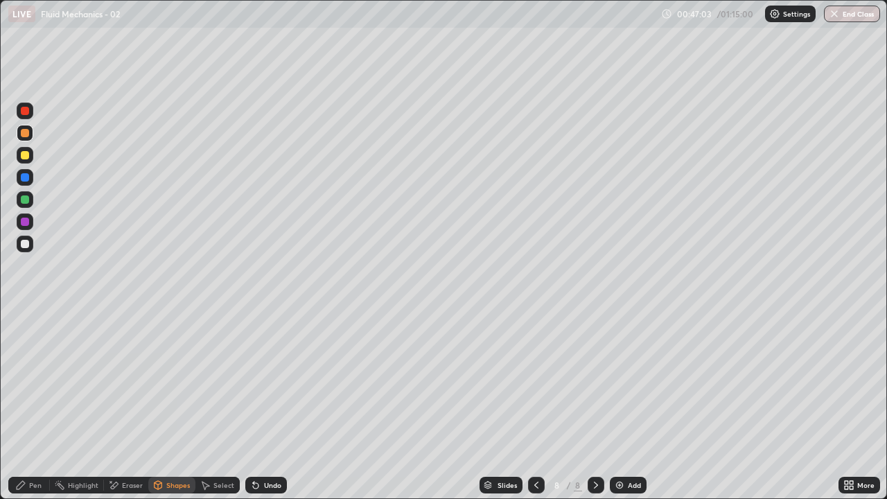
click at [22, 405] on icon at bounding box center [20, 484] width 11 height 11
click at [172, 405] on div "Shapes" at bounding box center [178, 484] width 24 height 7
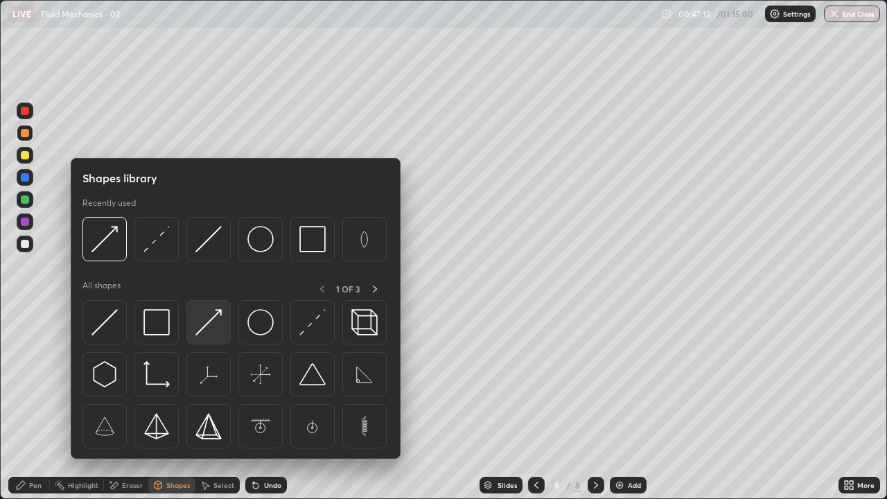
click at [217, 323] on img at bounding box center [208, 322] width 26 height 26
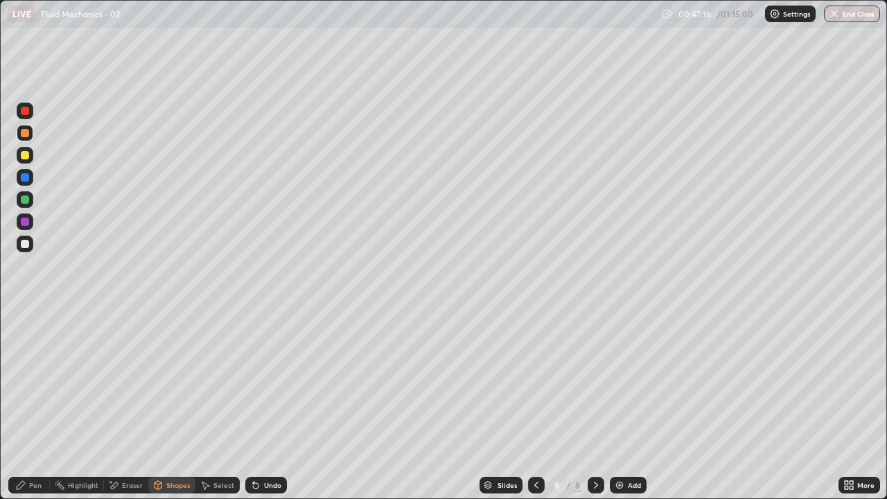
click at [17, 405] on icon at bounding box center [20, 484] width 11 height 11
click at [28, 405] on div "Pen" at bounding box center [29, 485] width 42 height 17
click at [30, 242] on div at bounding box center [25, 244] width 17 height 17
click at [264, 405] on div "Undo" at bounding box center [272, 484] width 17 height 7
click at [158, 405] on icon at bounding box center [158, 486] width 0 height 5
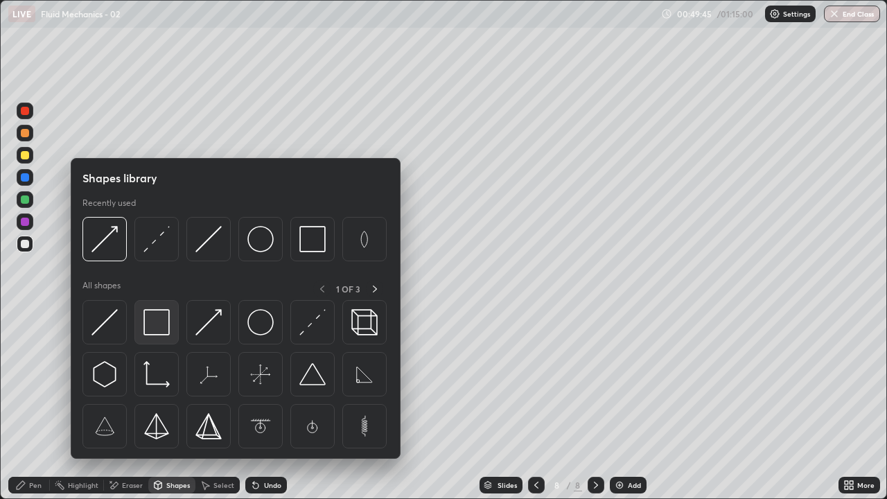
click at [150, 328] on img at bounding box center [156, 322] width 26 height 26
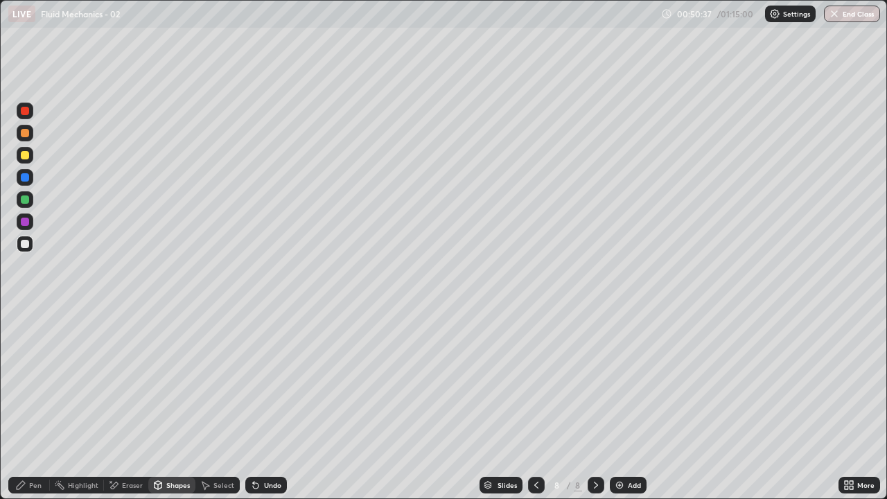
click at [842, 12] on button "End Class" at bounding box center [852, 14] width 56 height 17
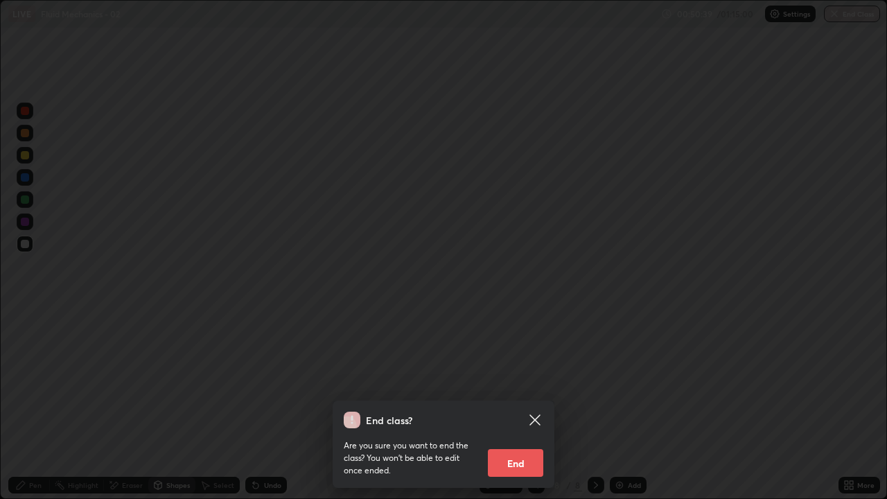
click at [511, 405] on button "End" at bounding box center [515, 463] width 55 height 28
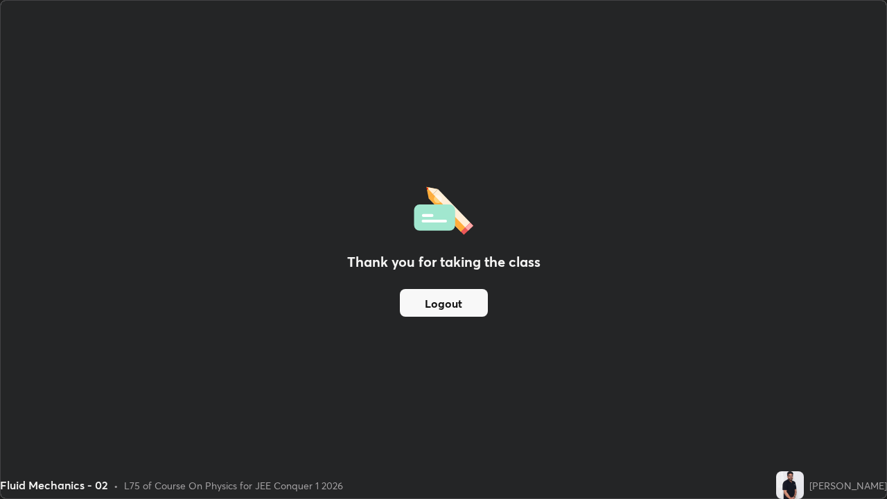
click at [510, 405] on div "Thank you for taking the class Logout" at bounding box center [443, 249] width 885 height 497
click at [448, 306] on button "Logout" at bounding box center [444, 303] width 88 height 28
